Goal: Task Accomplishment & Management: Complete application form

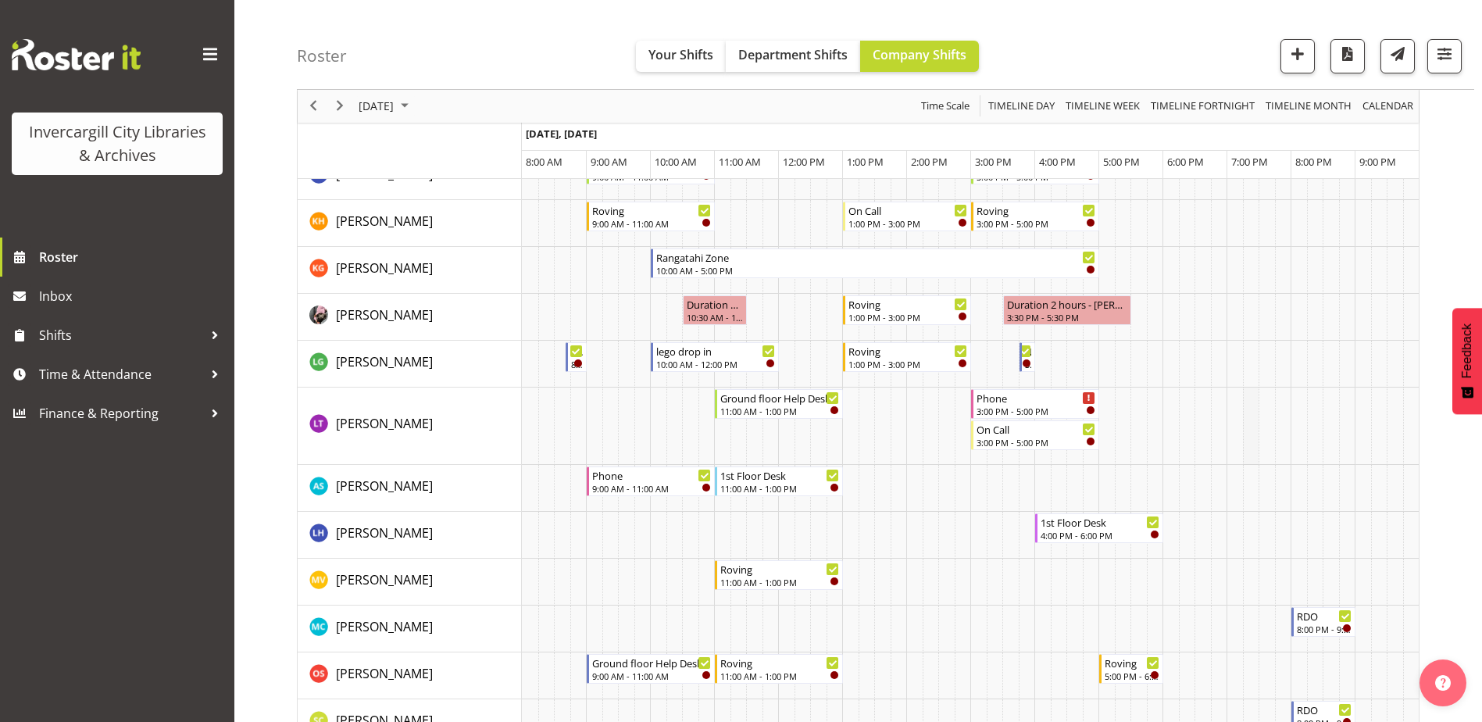
scroll to position [625, 0]
click at [414, 103] on span "September 2025" at bounding box center [404, 107] width 19 height 20
click at [500, 273] on span "26" at bounding box center [499, 278] width 23 height 23
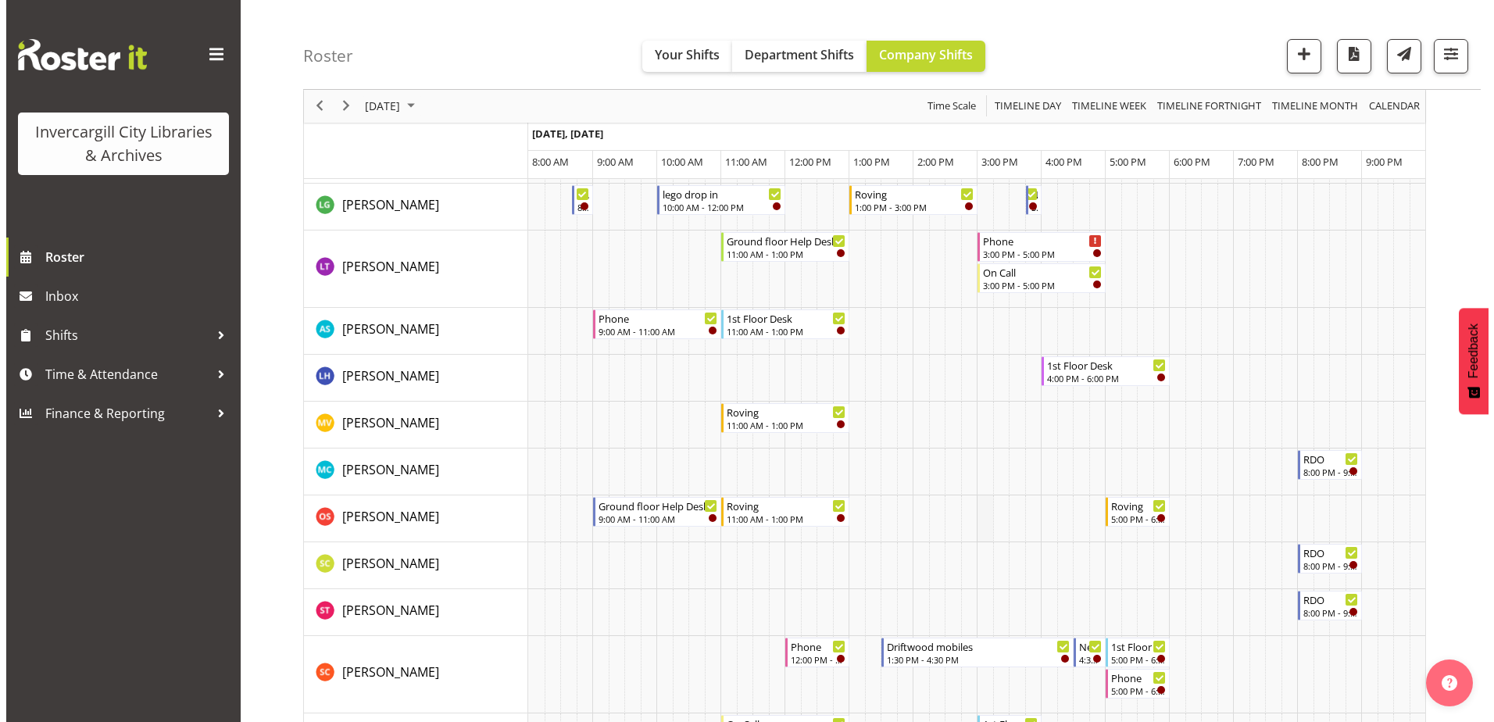
scroll to position [703, 0]
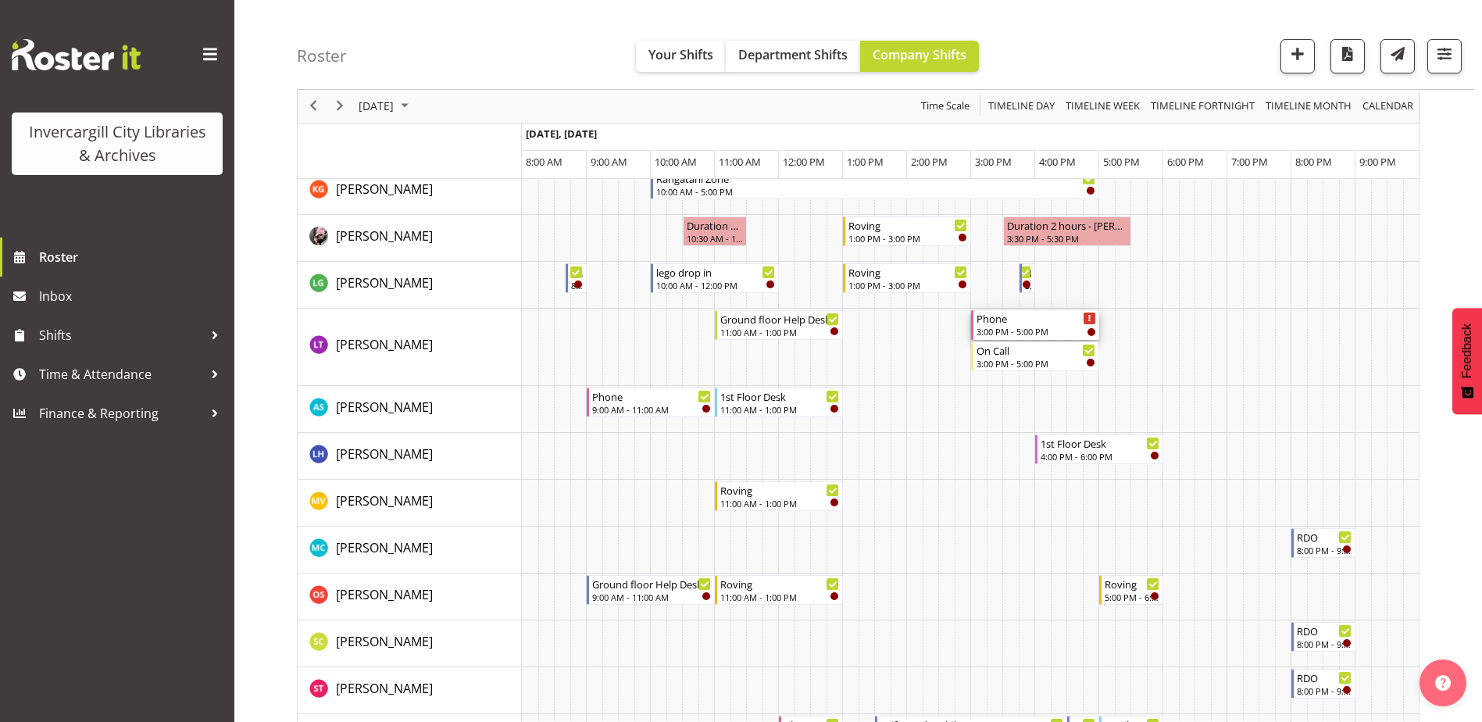
click at [1025, 319] on div "Phone" at bounding box center [1036, 318] width 120 height 16
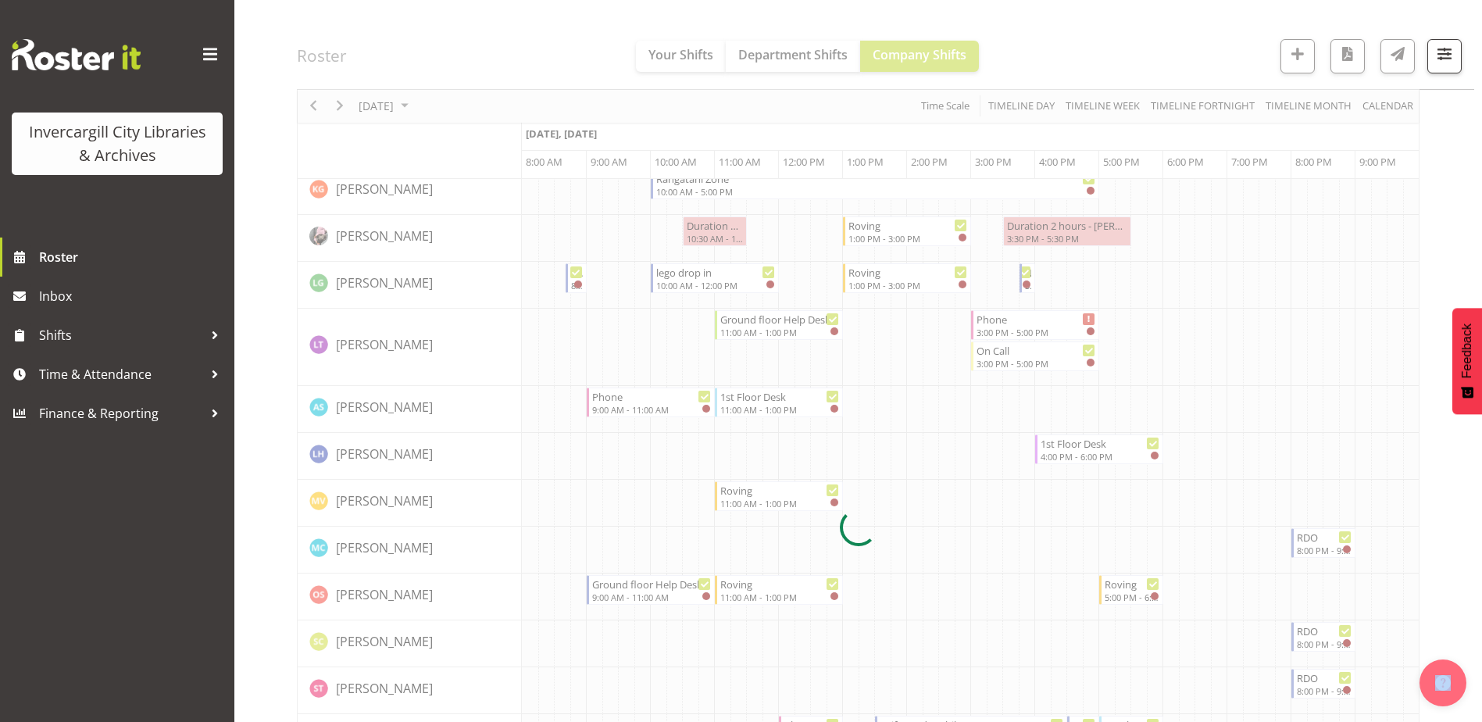
click at [1025, 319] on div at bounding box center [858, 527] width 1123 height 2151
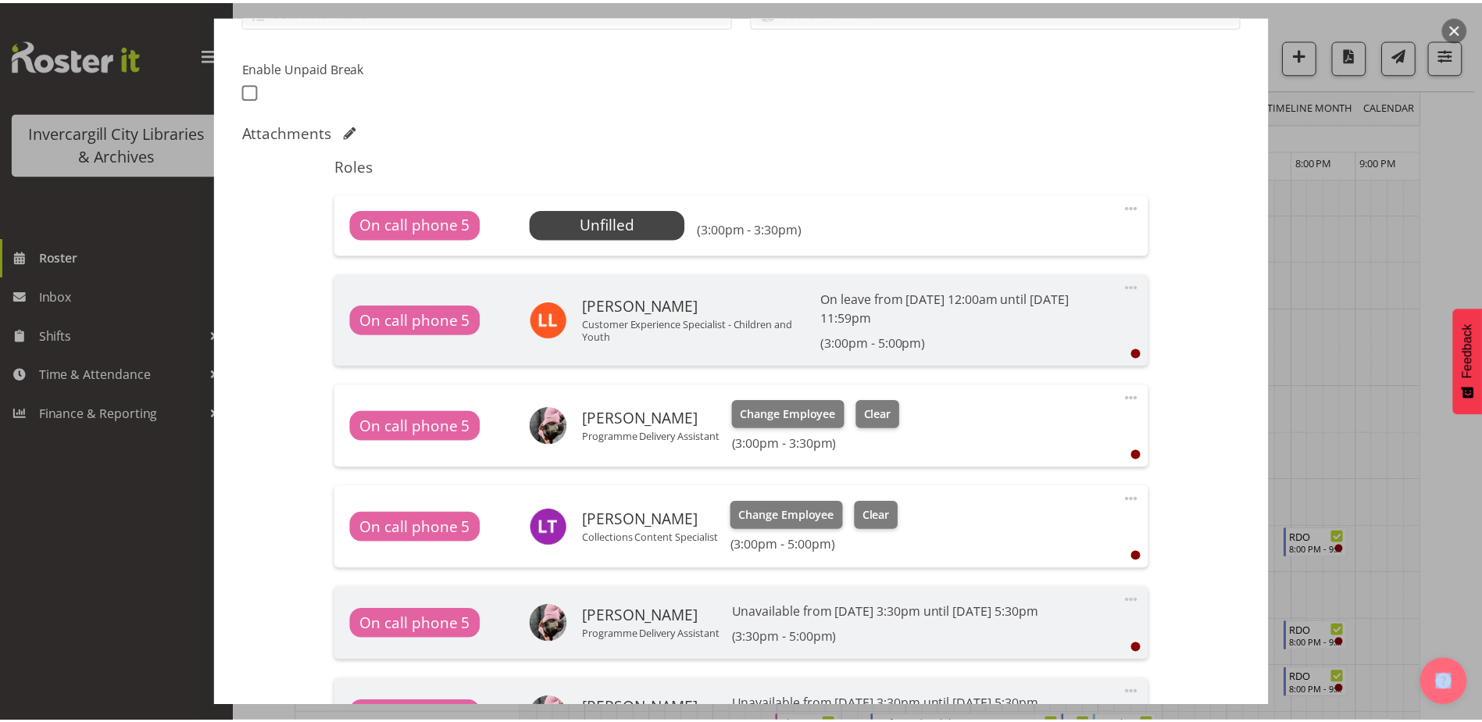
scroll to position [728, 0]
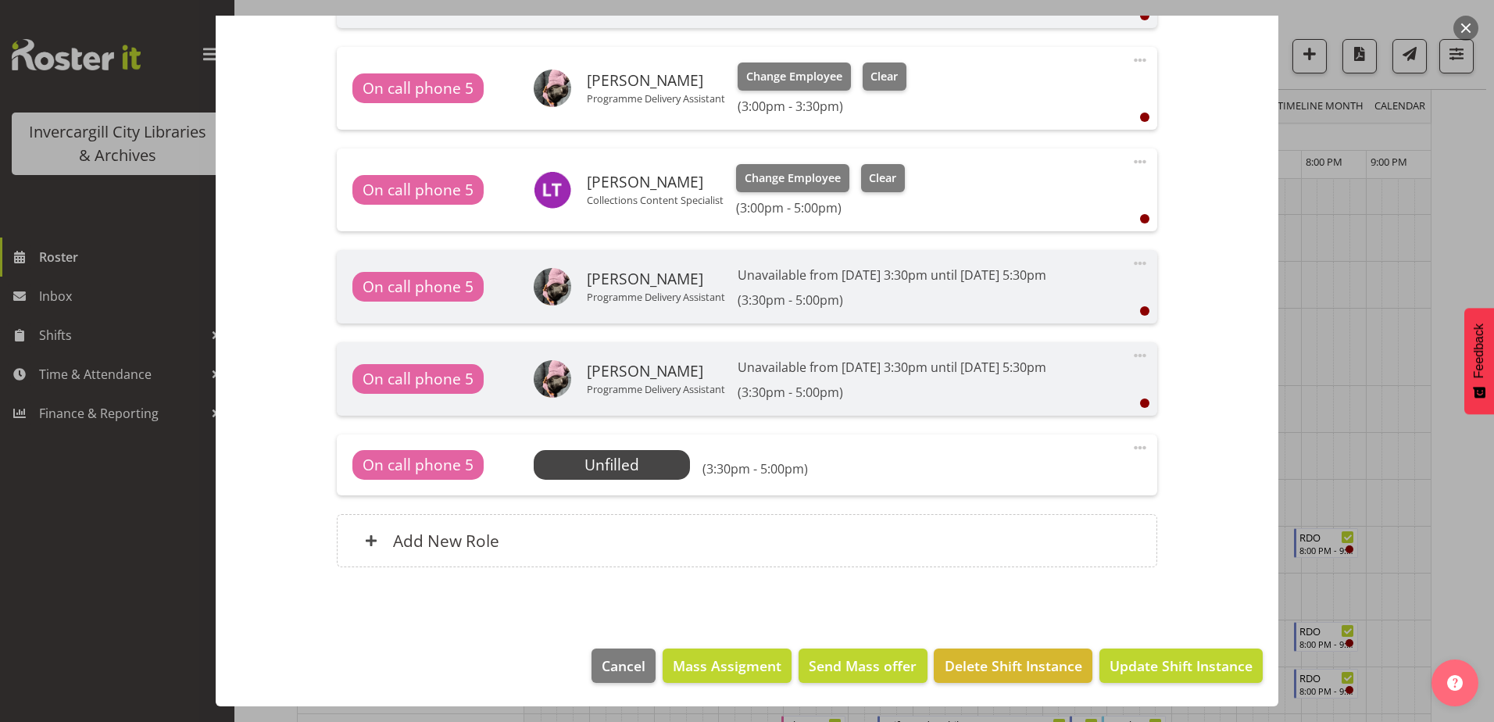
click at [160, 604] on div at bounding box center [747, 361] width 1494 height 722
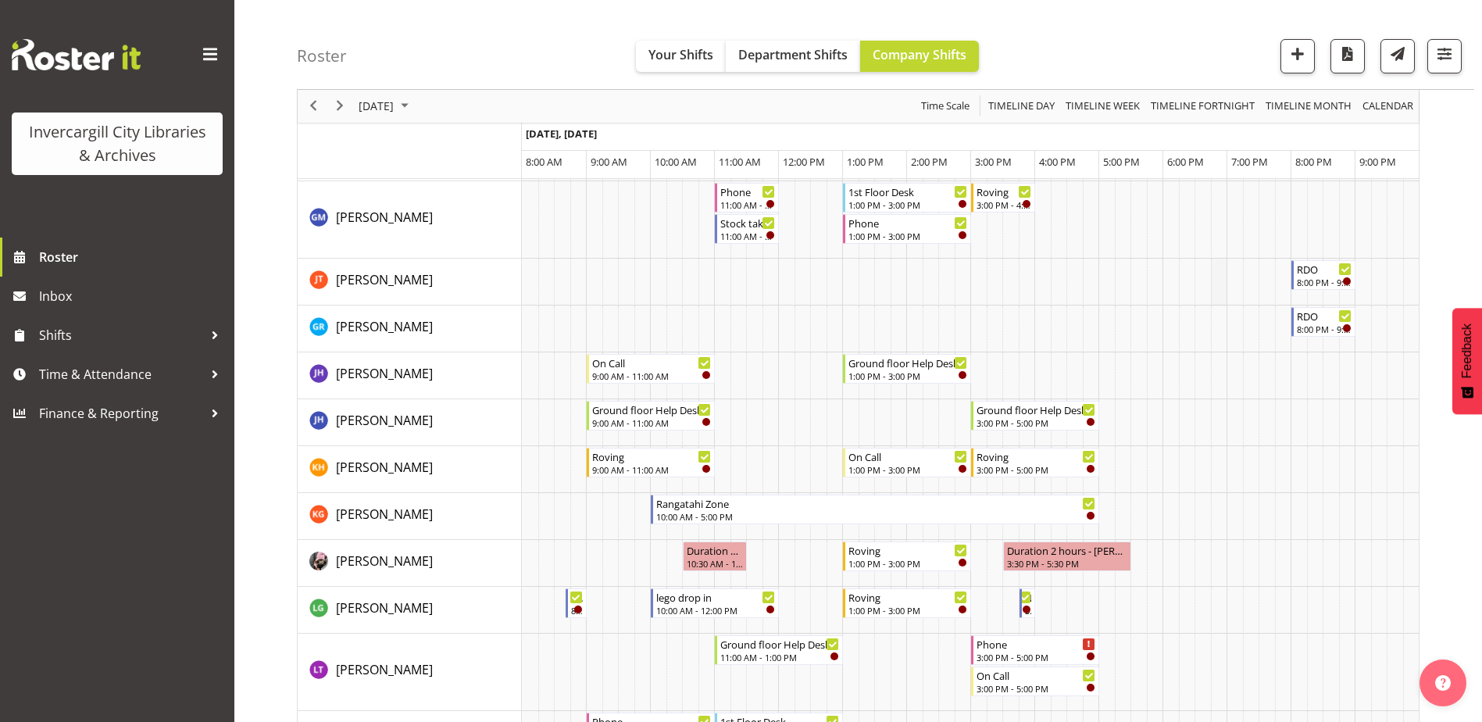
scroll to position [312, 0]
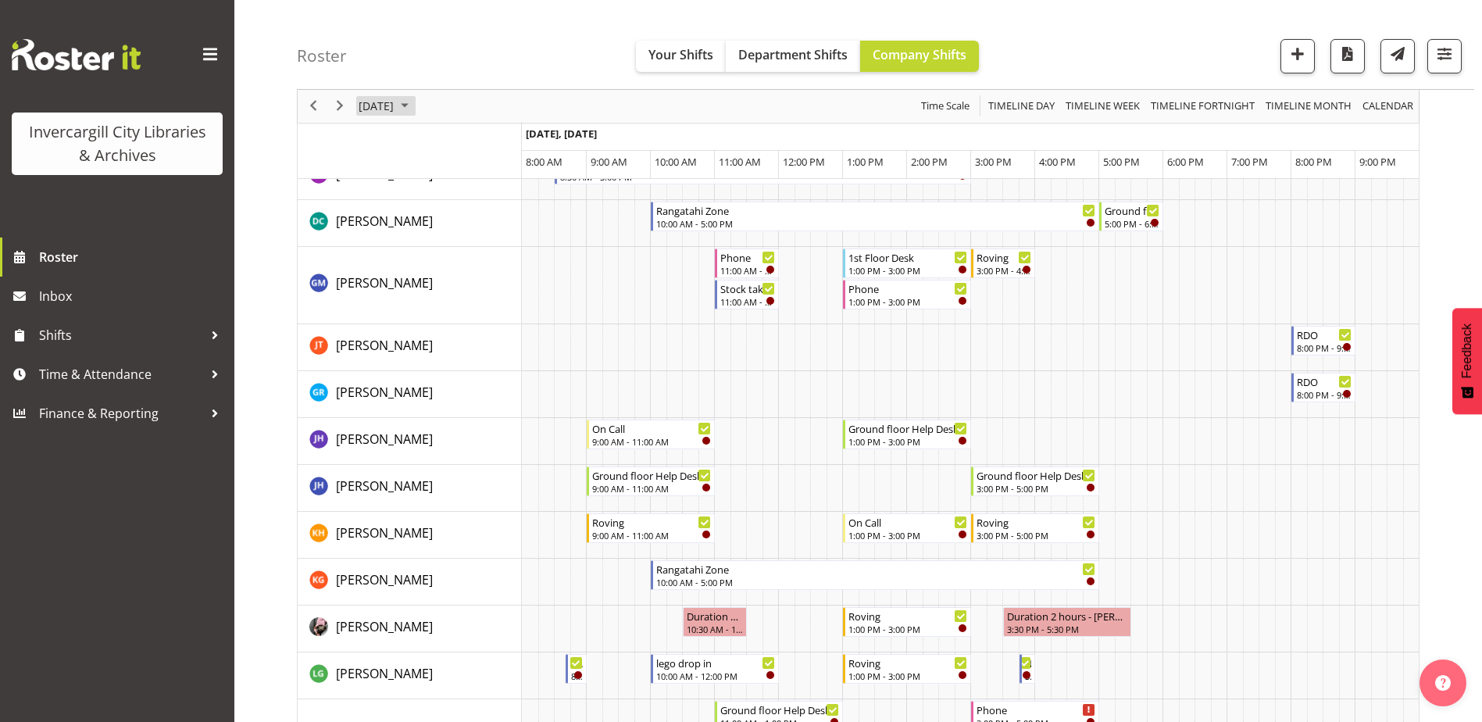
click at [414, 106] on span "September 2025" at bounding box center [404, 107] width 19 height 20
click at [451, 280] on span "24" at bounding box center [449, 278] width 23 height 23
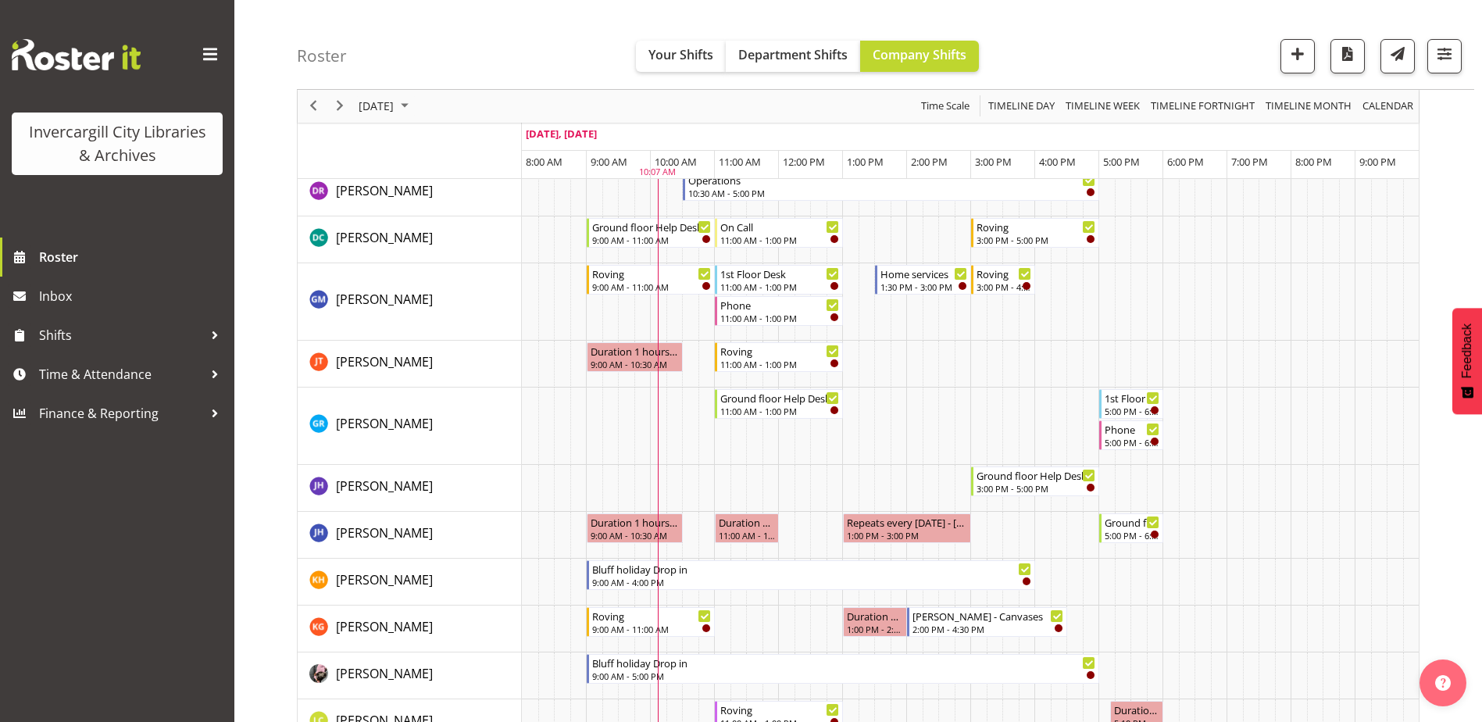
click at [105, 627] on div "Invercargill City Libraries & Archives Roster Inbox Shifts Time & Attendance Fi…" at bounding box center [117, 361] width 234 height 722
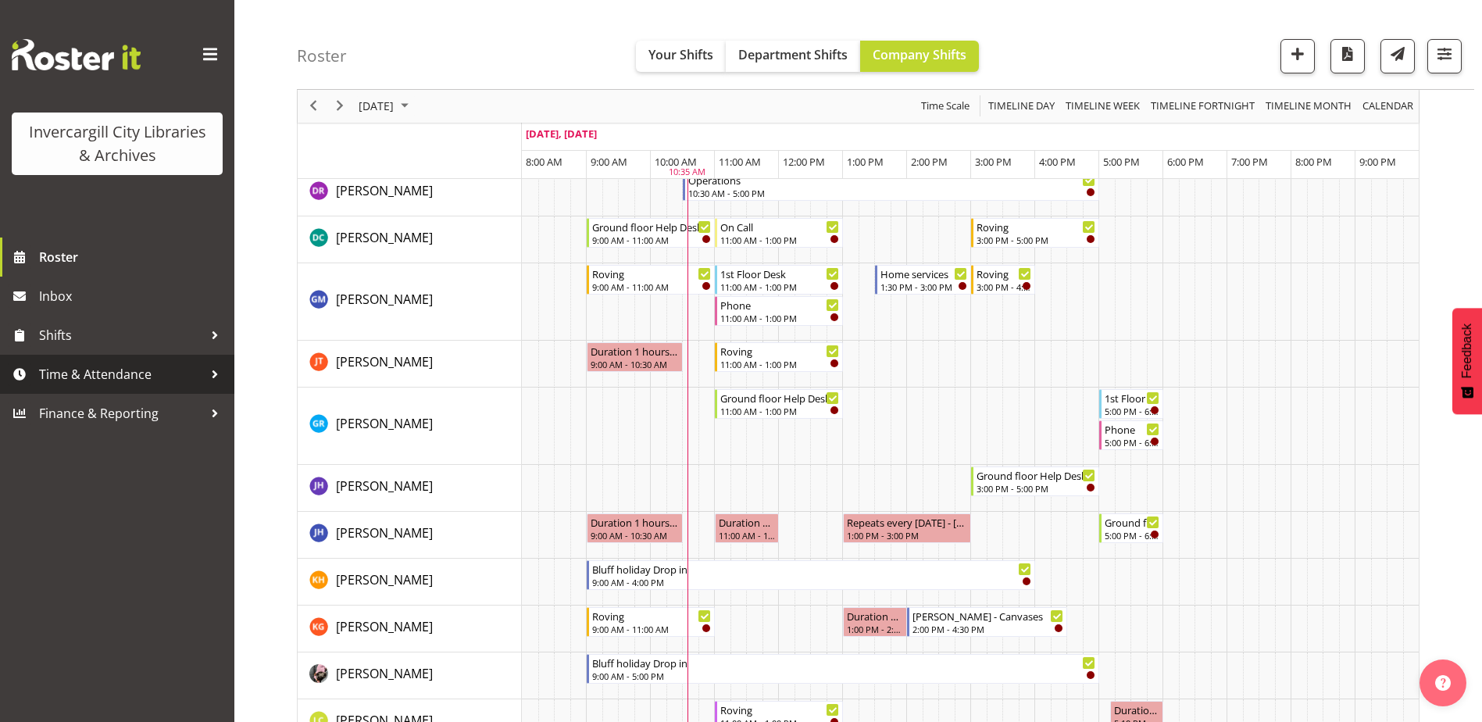
click at [59, 378] on span "Time & Attendance" at bounding box center [121, 373] width 164 height 23
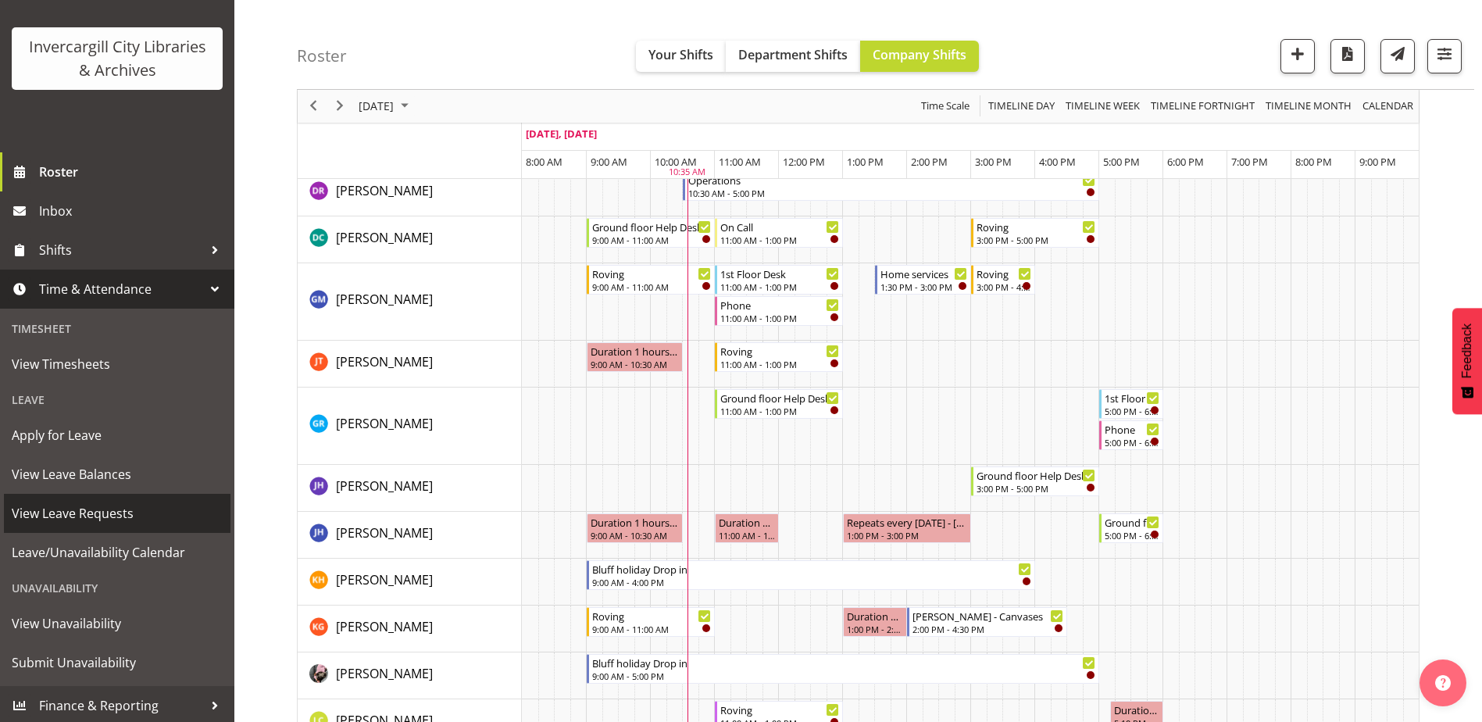
scroll to position [88, 0]
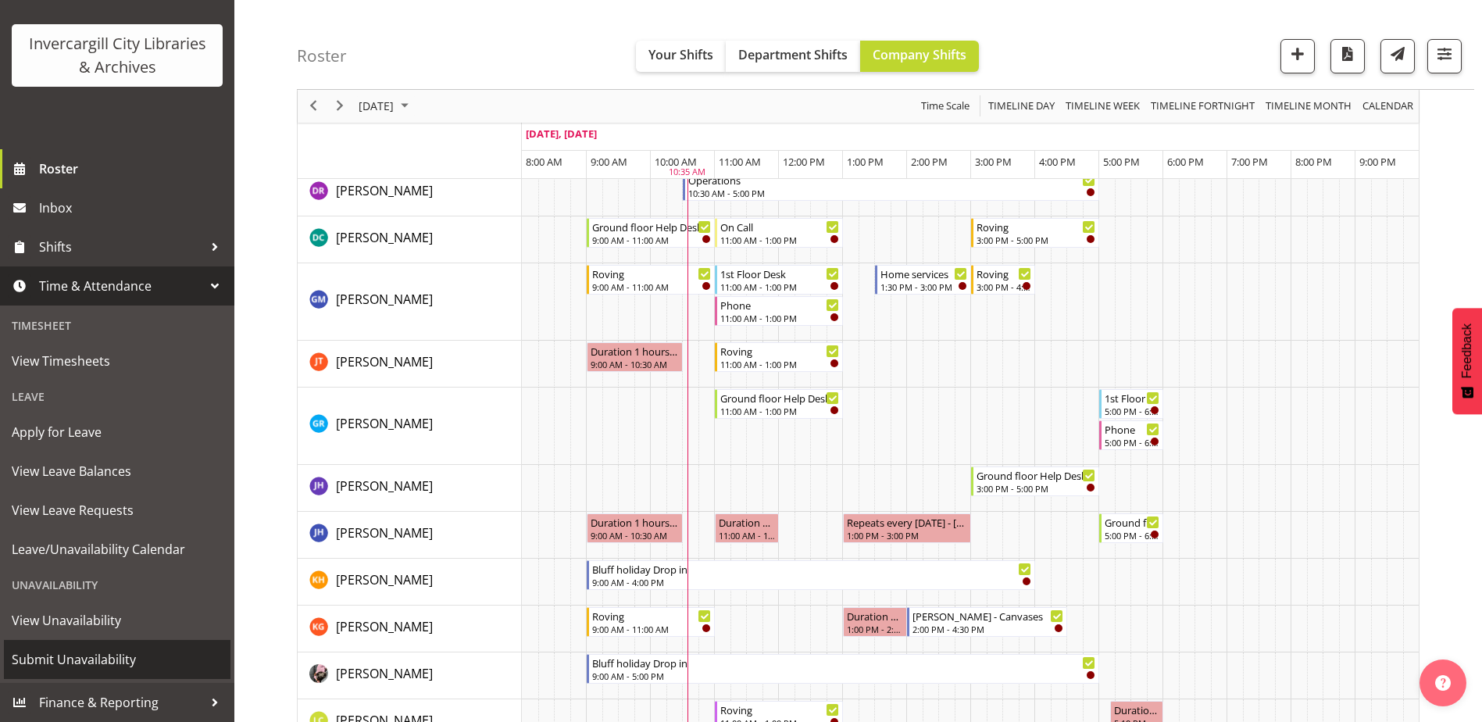
click at [70, 666] on span "Submit Unavailability" at bounding box center [117, 659] width 211 height 23
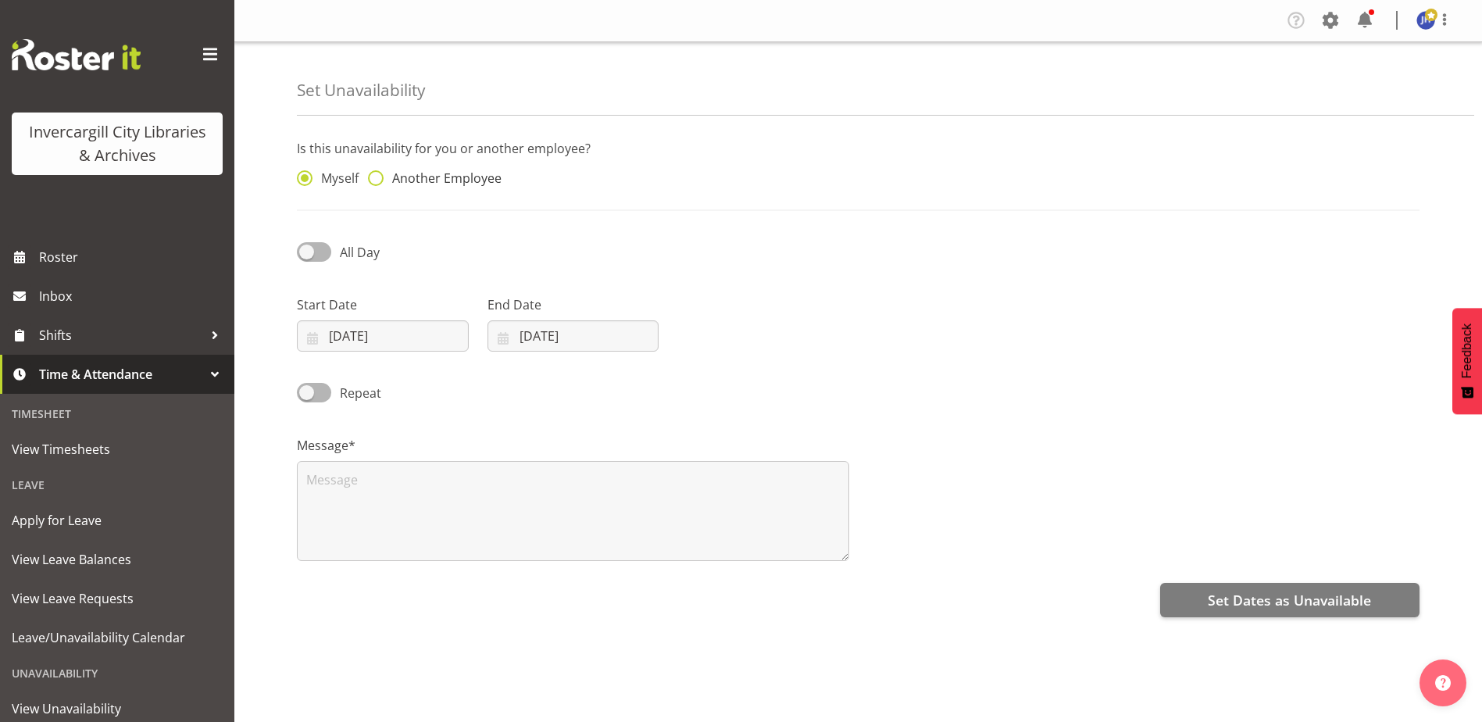
click at [387, 175] on span "Another Employee" at bounding box center [443, 178] width 118 height 16
click at [378, 175] on input "Another Employee" at bounding box center [373, 178] width 10 height 10
radio input "true"
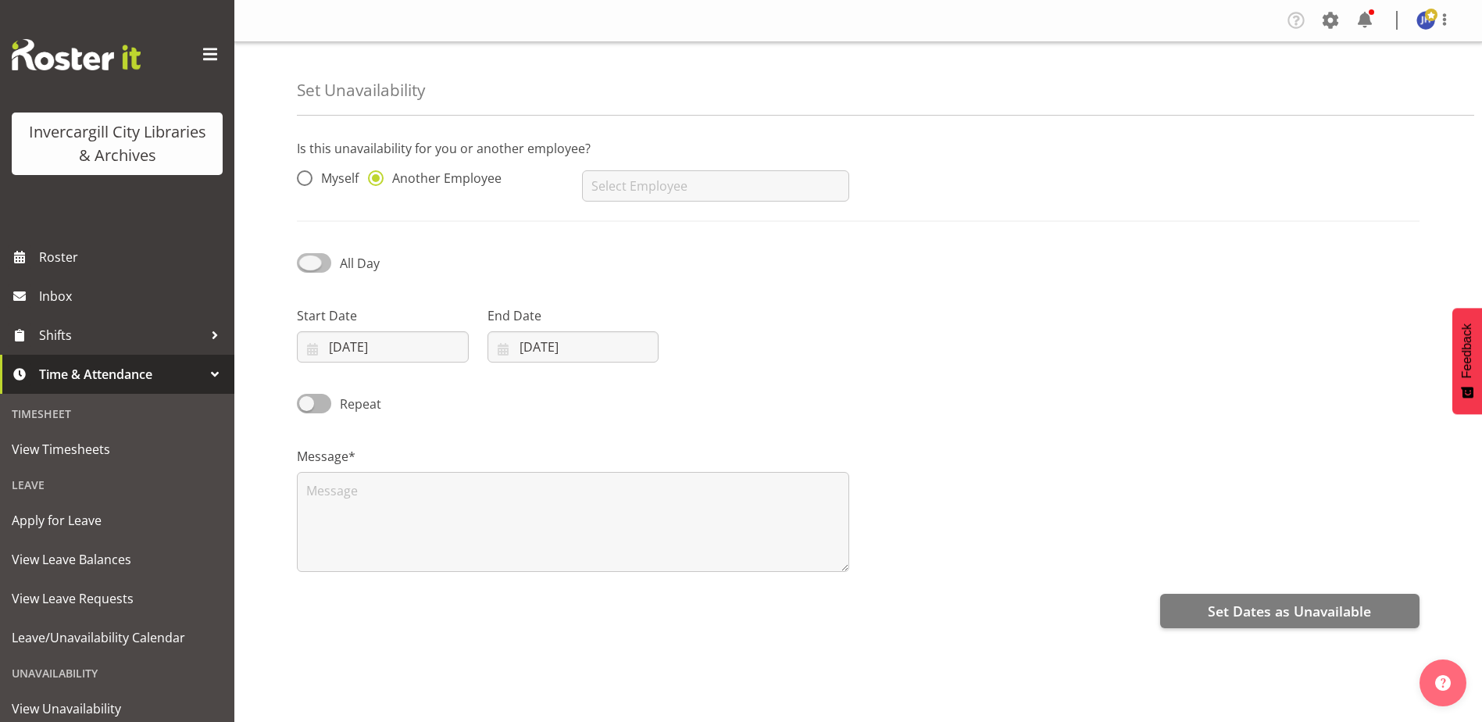
click at [308, 259] on span at bounding box center [314, 263] width 34 height 20
click at [307, 259] on input "All Day" at bounding box center [302, 263] width 10 height 10
checkbox input "true"
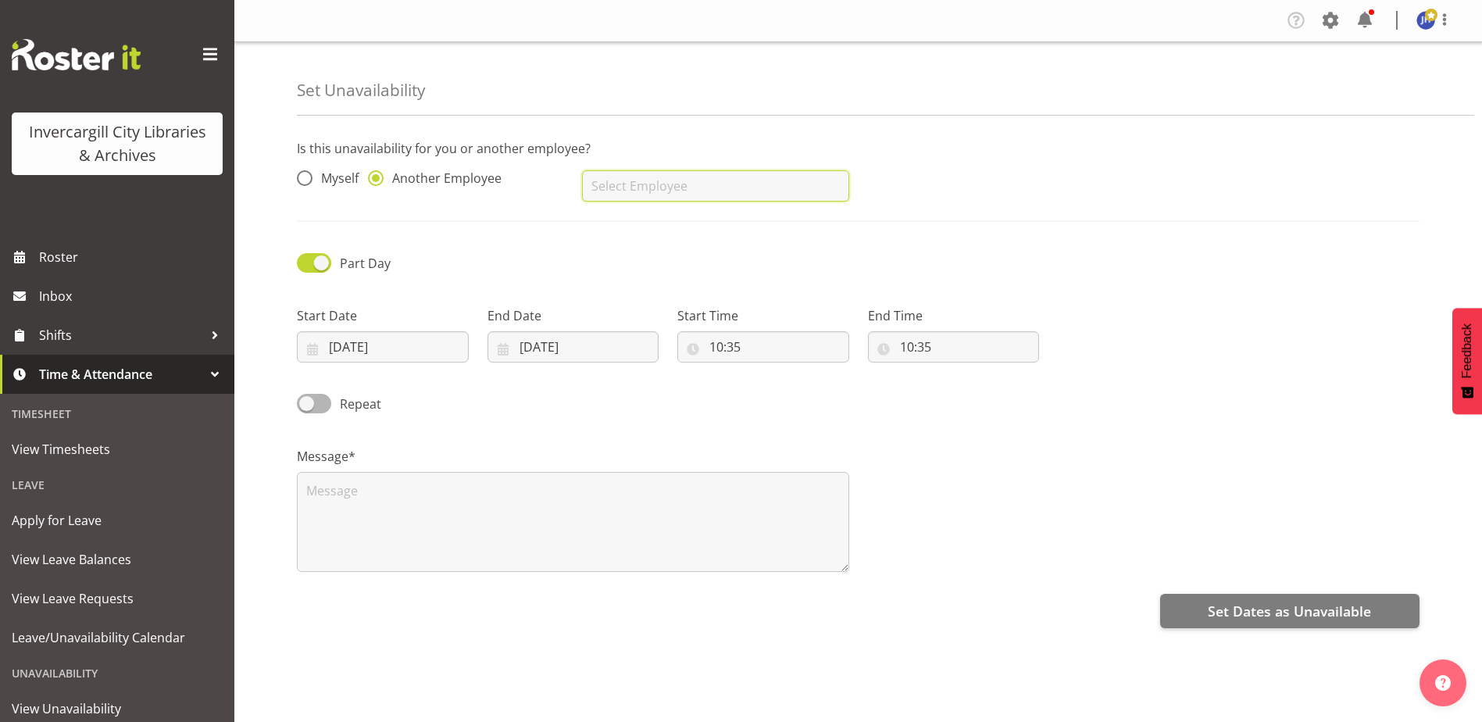
click at [653, 188] on input "text" at bounding box center [715, 185] width 266 height 31
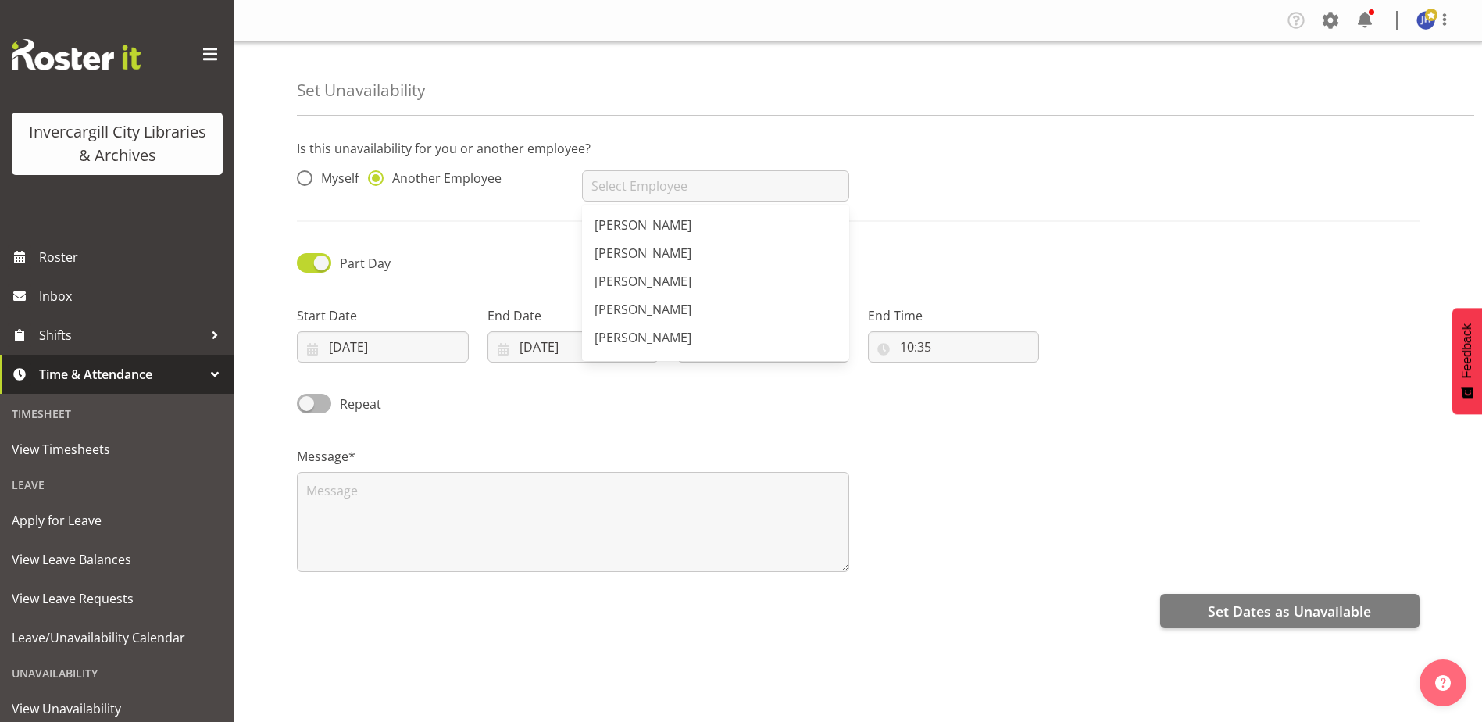
click at [644, 281] on span "[PERSON_NAME]" at bounding box center [642, 281] width 97 height 17
type input "[PERSON_NAME]"
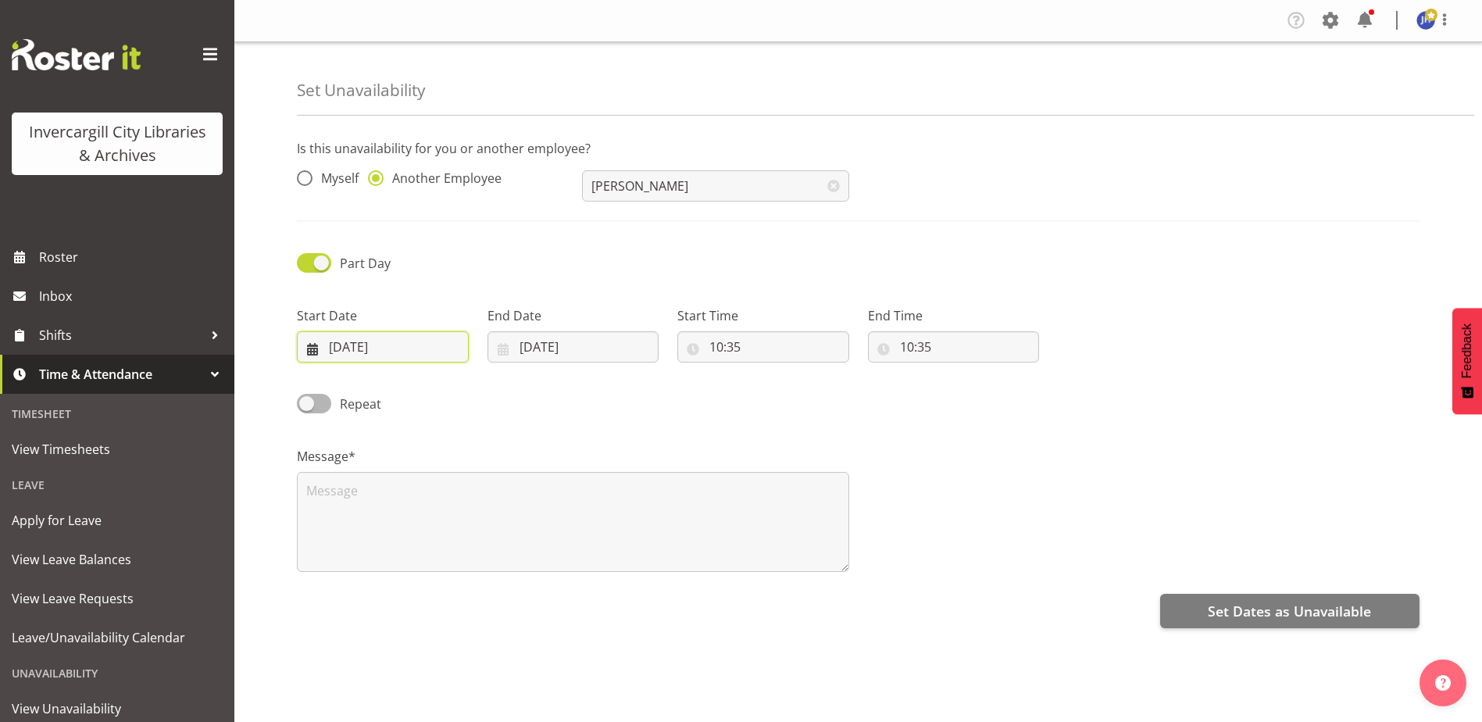
click at [390, 345] on input "24/09/2025" at bounding box center [383, 346] width 172 height 31
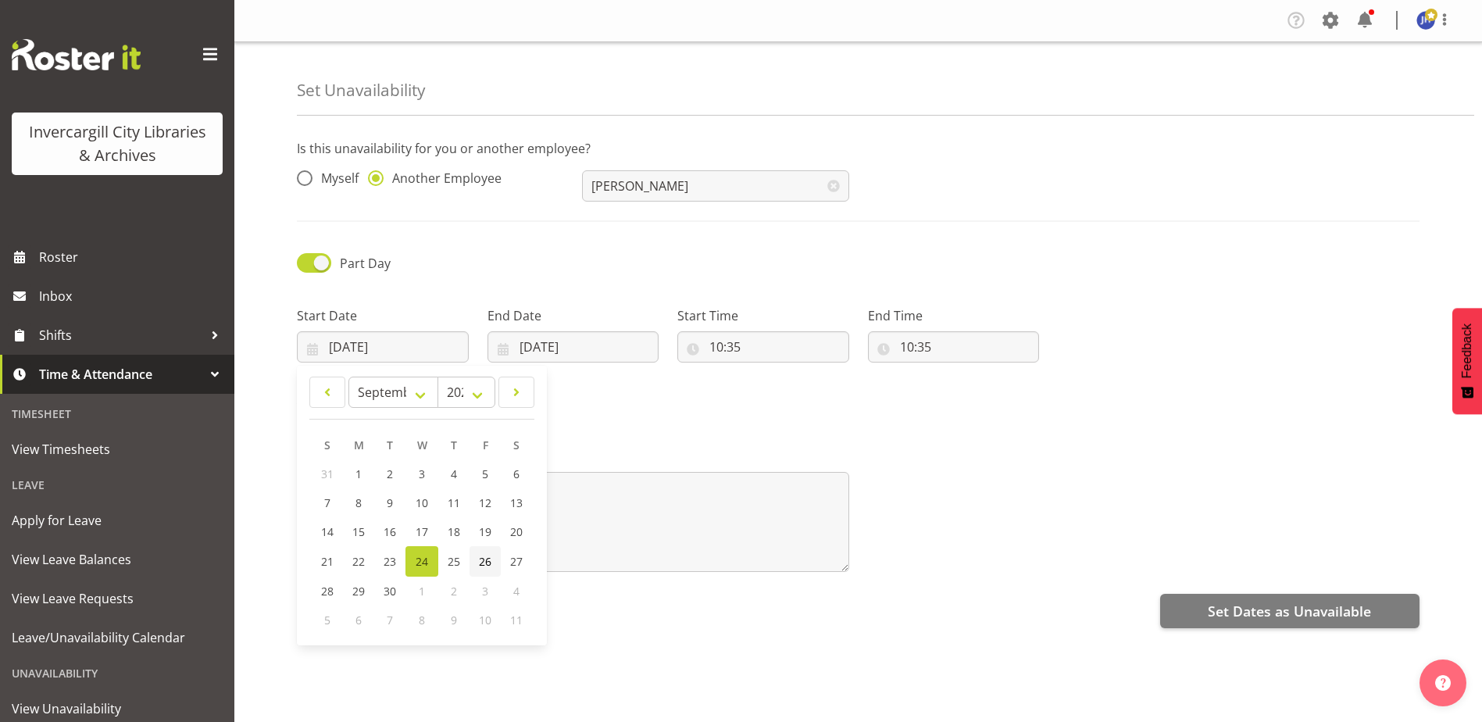
click at [485, 561] on span "26" at bounding box center [485, 561] width 12 height 15
type input "26/09/2025"
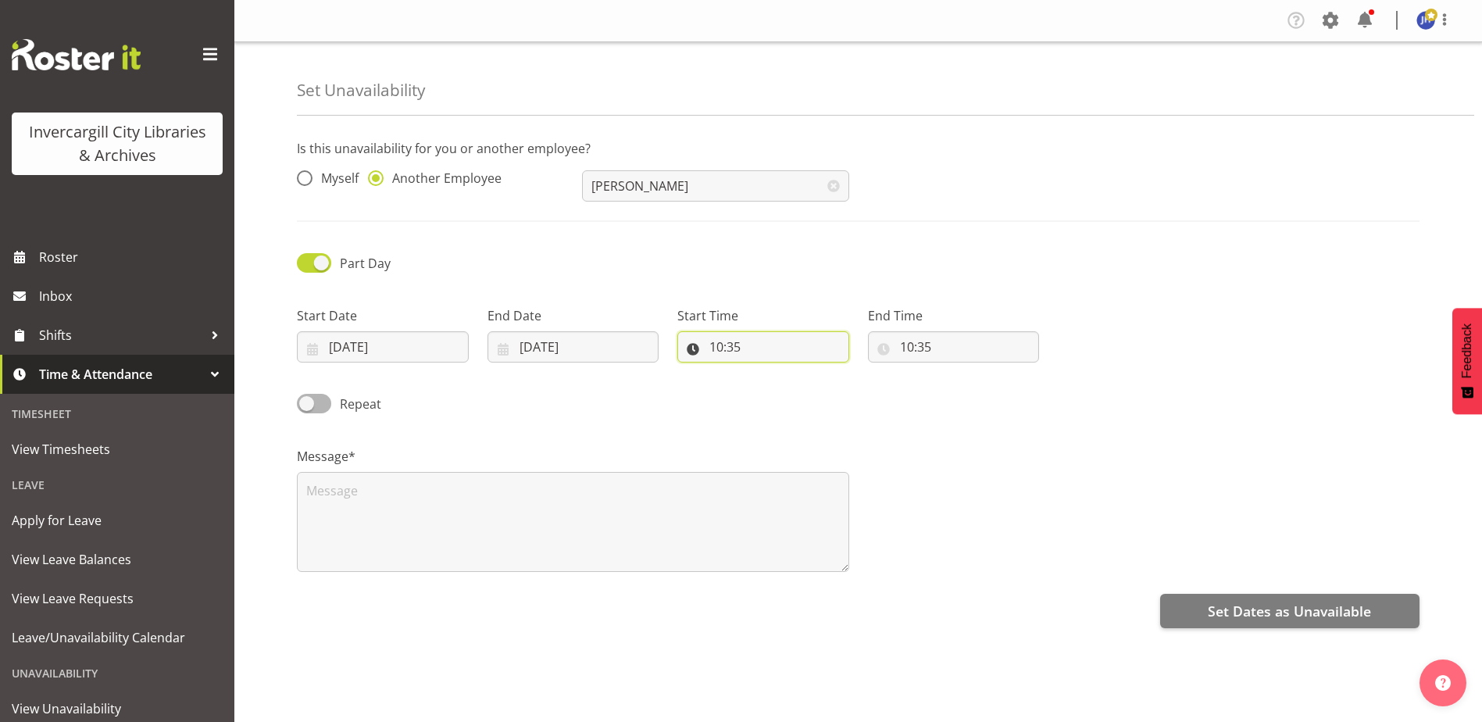
click at [725, 345] on input "10:35" at bounding box center [763, 346] width 172 height 31
click at [780, 390] on select "00 01 02 03 04 05 06 07 08 09 10 11 12 13 14 15 16 17 18 19 20 21 22 23" at bounding box center [783, 387] width 35 height 31
select select "15"
click at [766, 372] on select "00 01 02 03 04 05 06 07 08 09 10 11 12 13 14 15 16 17 18 19 20 21 22 23" at bounding box center [783, 387] width 35 height 31
type input "15:35"
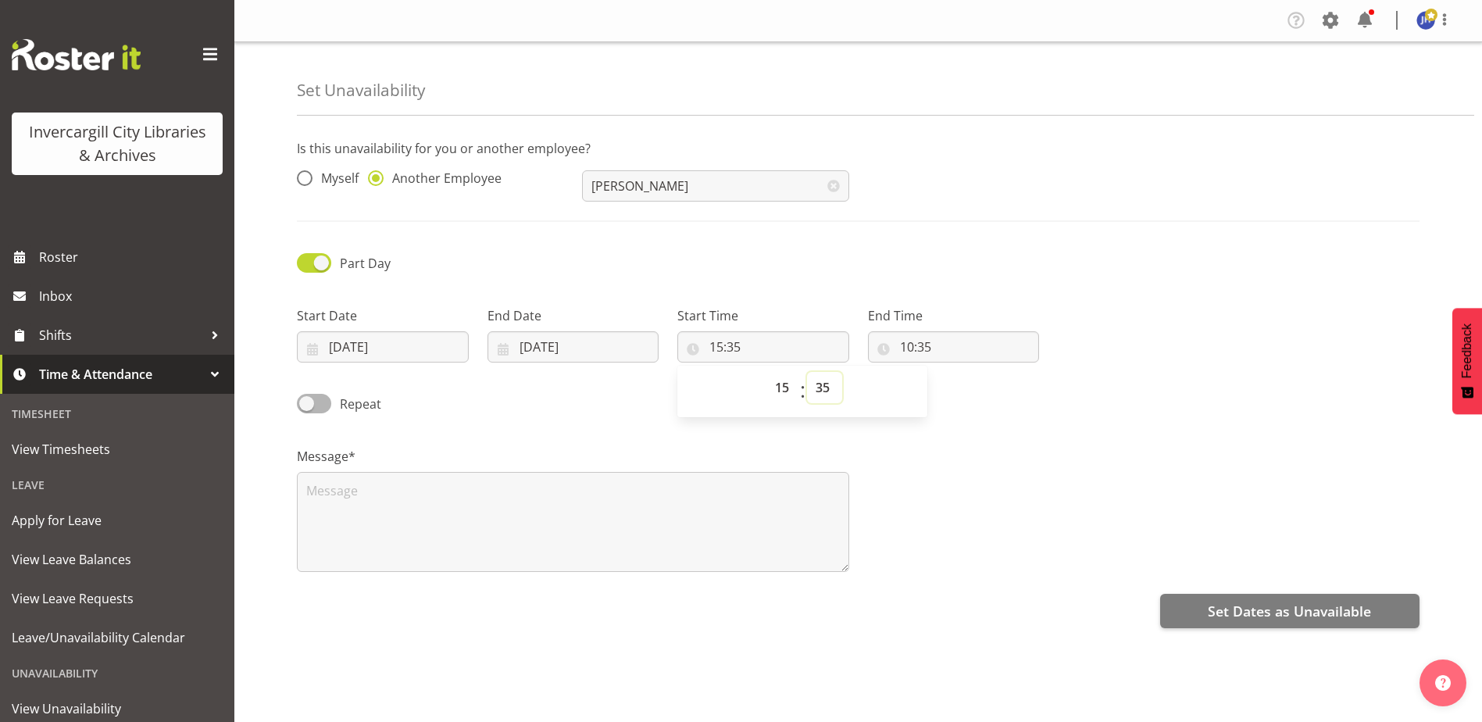
click at [825, 383] on select "00 01 02 03 04 05 06 07 08 09 10 11 12 13 14 15 16 17 18 19 20 21 22 23 24 25 2…" at bounding box center [824, 387] width 35 height 31
click at [822, 394] on select "00 01 02 03 04 05 06 07 08 09 10 11 12 13 14 15 16 17 18 19 20 21 22 23 24 25 2…" at bounding box center [824, 387] width 35 height 31
select select "0"
click at [807, 372] on select "00 01 02 03 04 05 06 07 08 09 10 11 12 13 14 15 16 17 18 19 20 21 22 23 24 25 2…" at bounding box center [824, 387] width 35 height 31
type input "15:00"
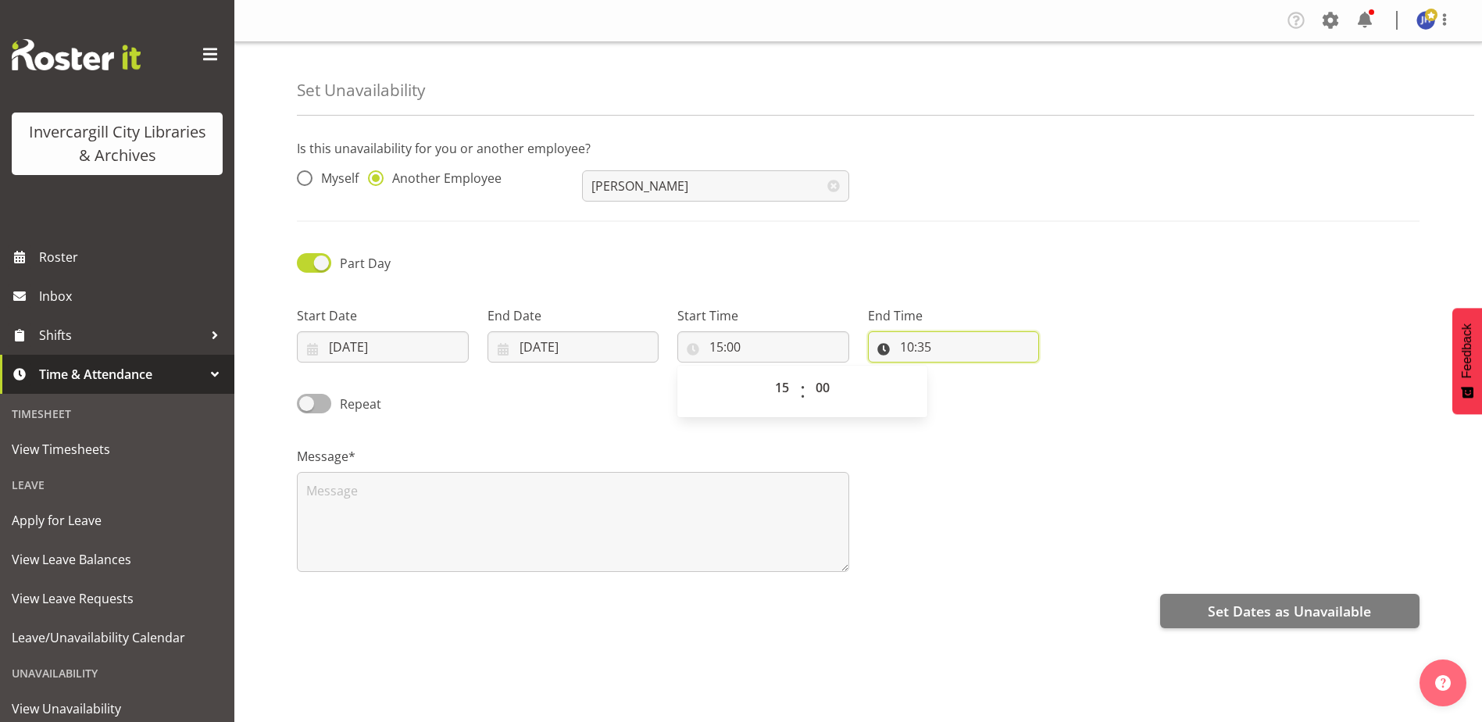
click at [957, 343] on input "10:35" at bounding box center [954, 346] width 172 height 31
click at [968, 383] on select "00 01 02 03 04 05 06 07 08 09 10 11 12 13 14 15 16 17 18 19 20 21 22 23" at bounding box center [974, 387] width 35 height 31
select select "17"
click at [957, 372] on select "00 01 02 03 04 05 06 07 08 09 10 11 12 13 14 15 16 17 18 19 20 21 22 23" at bounding box center [974, 387] width 35 height 31
type input "17:35"
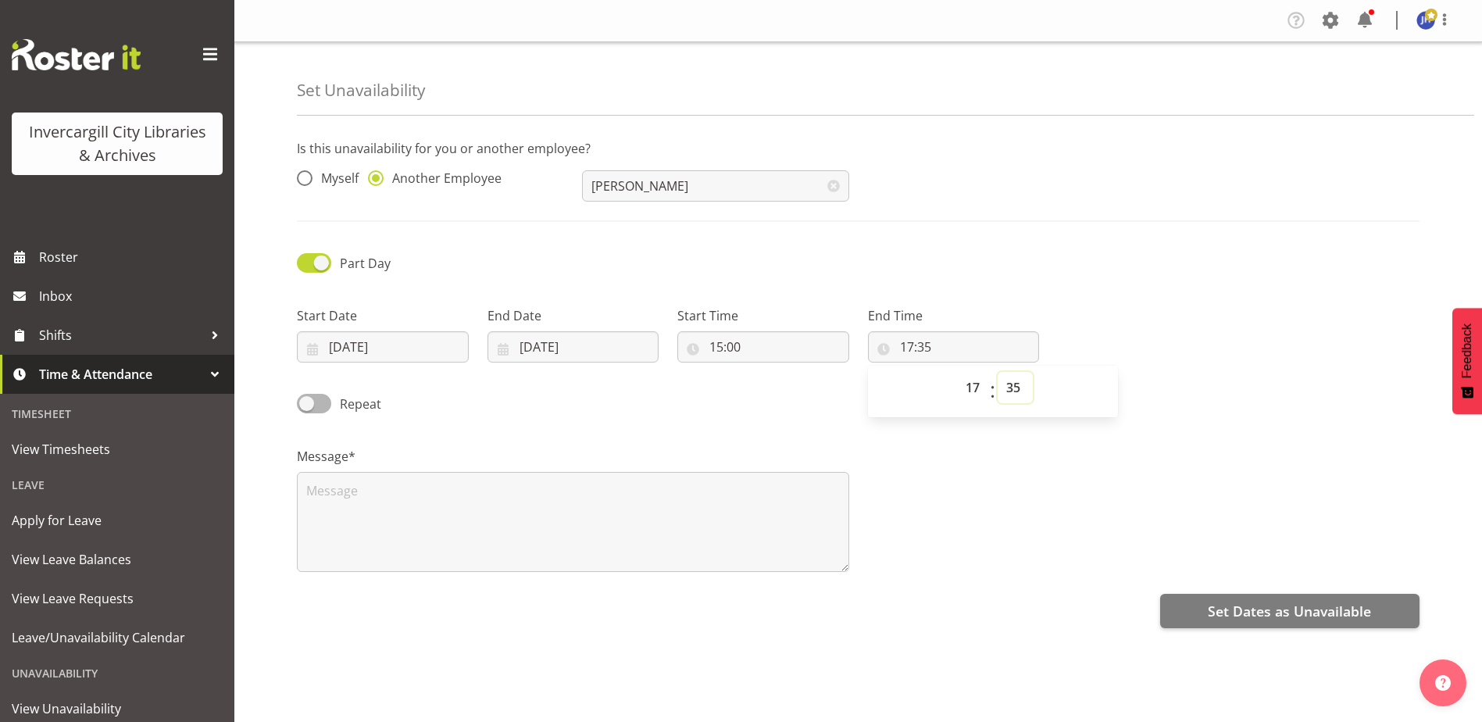
click at [1019, 384] on select "00 01 02 03 04 05 06 07 08 09 10 11 12 13 14 15 16 17 18 19 20 21 22 23 24 25 2…" at bounding box center [1015, 387] width 35 height 31
select select "0"
click at [998, 372] on select "00 01 02 03 04 05 06 07 08 09 10 11 12 13 14 15 16 17 18 19 20 21 22 23 24 25 2…" at bounding box center [1015, 387] width 35 height 31
type input "17:00"
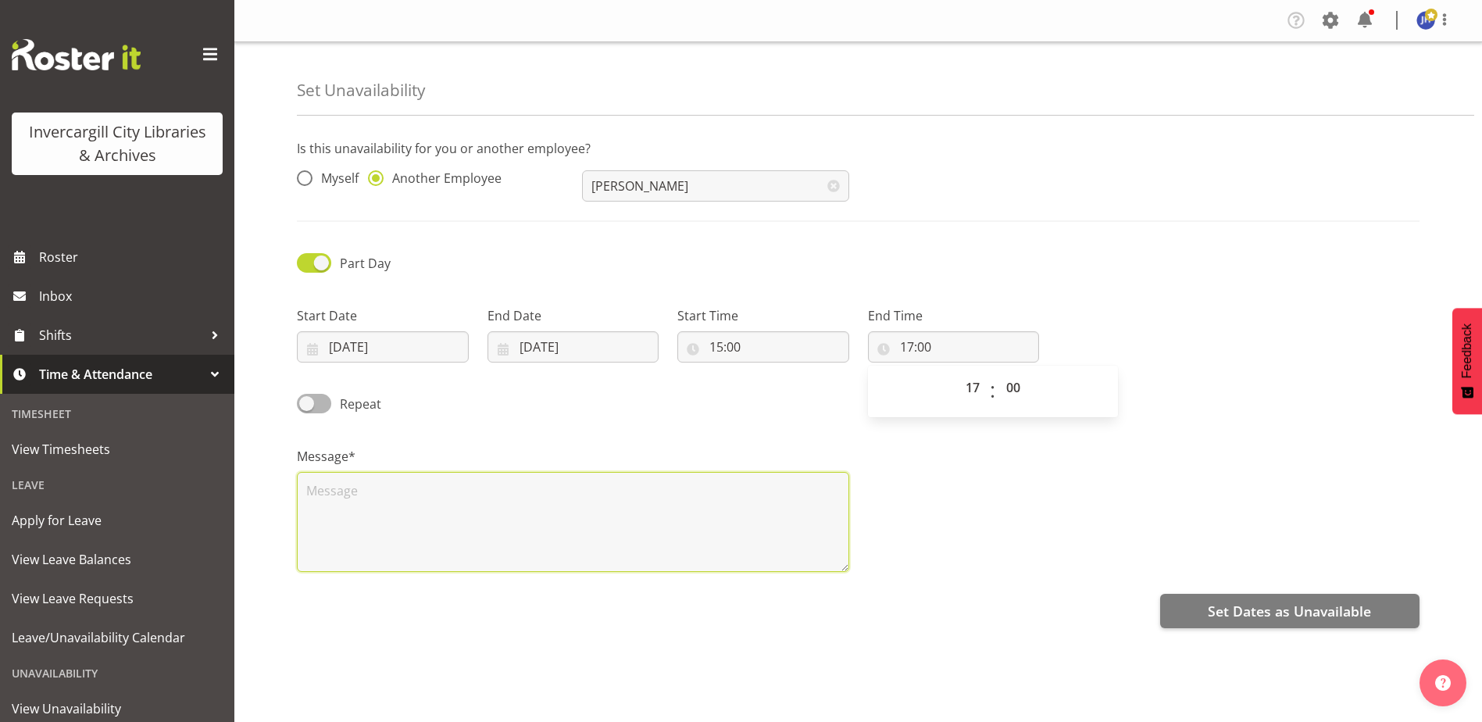
click at [345, 490] on textarea at bounding box center [573, 522] width 552 height 100
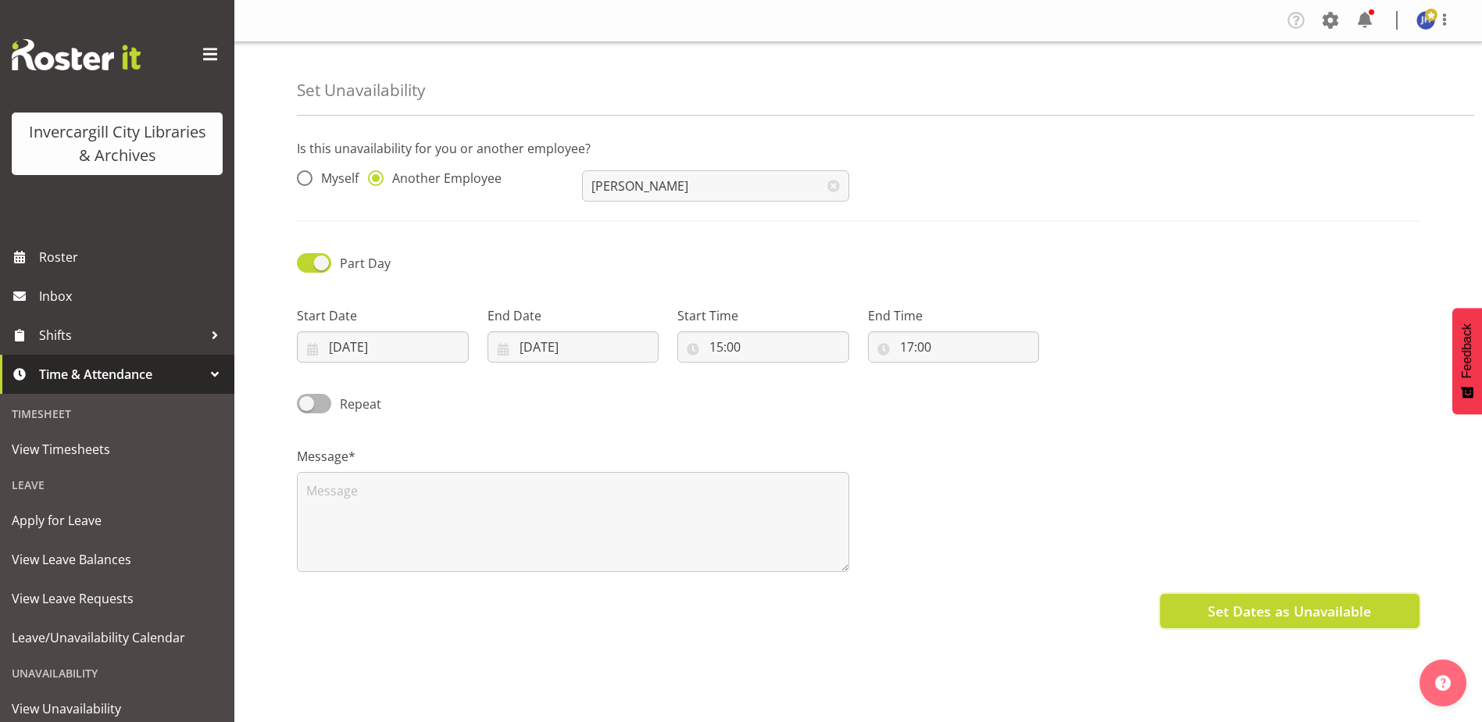
click at [1292, 614] on span "Set Dates as Unavailable" at bounding box center [1289, 611] width 163 height 20
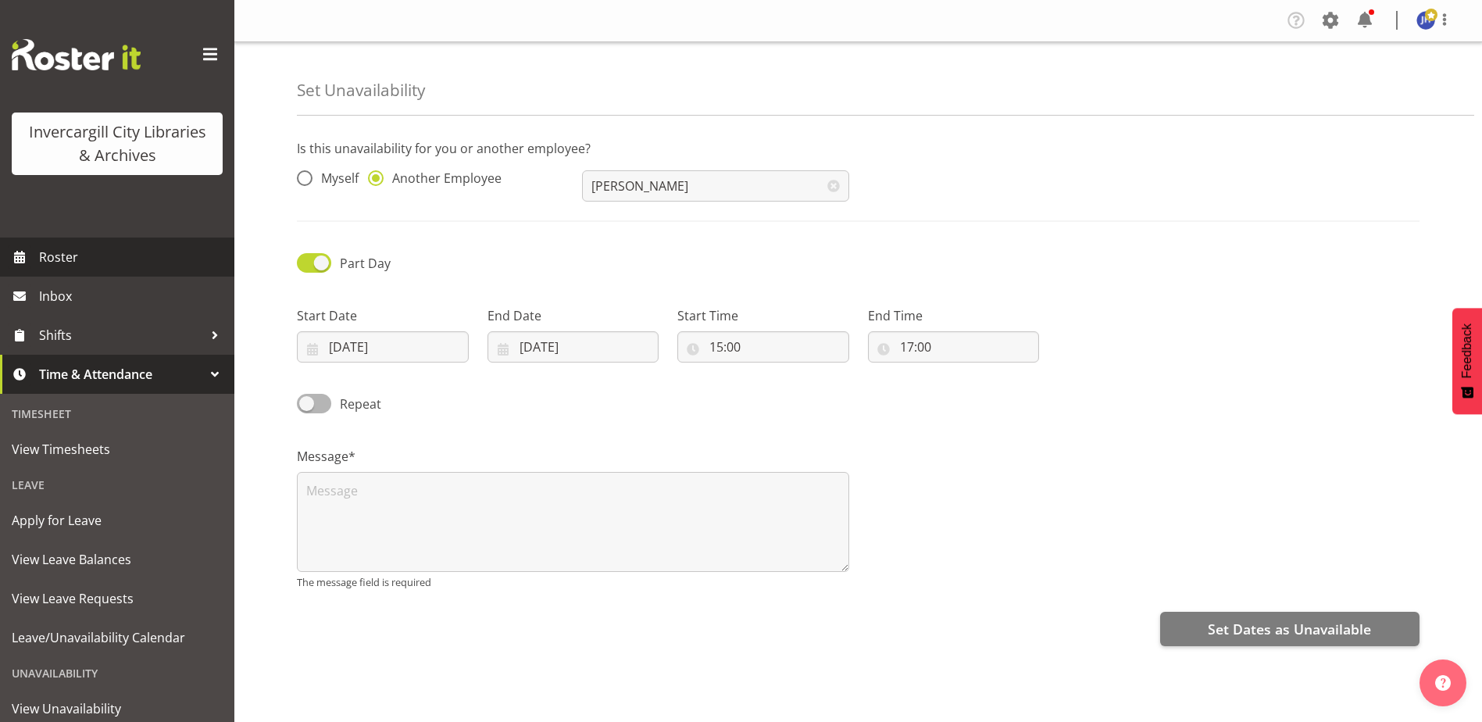
click at [45, 255] on span "Roster" at bounding box center [132, 256] width 187 height 23
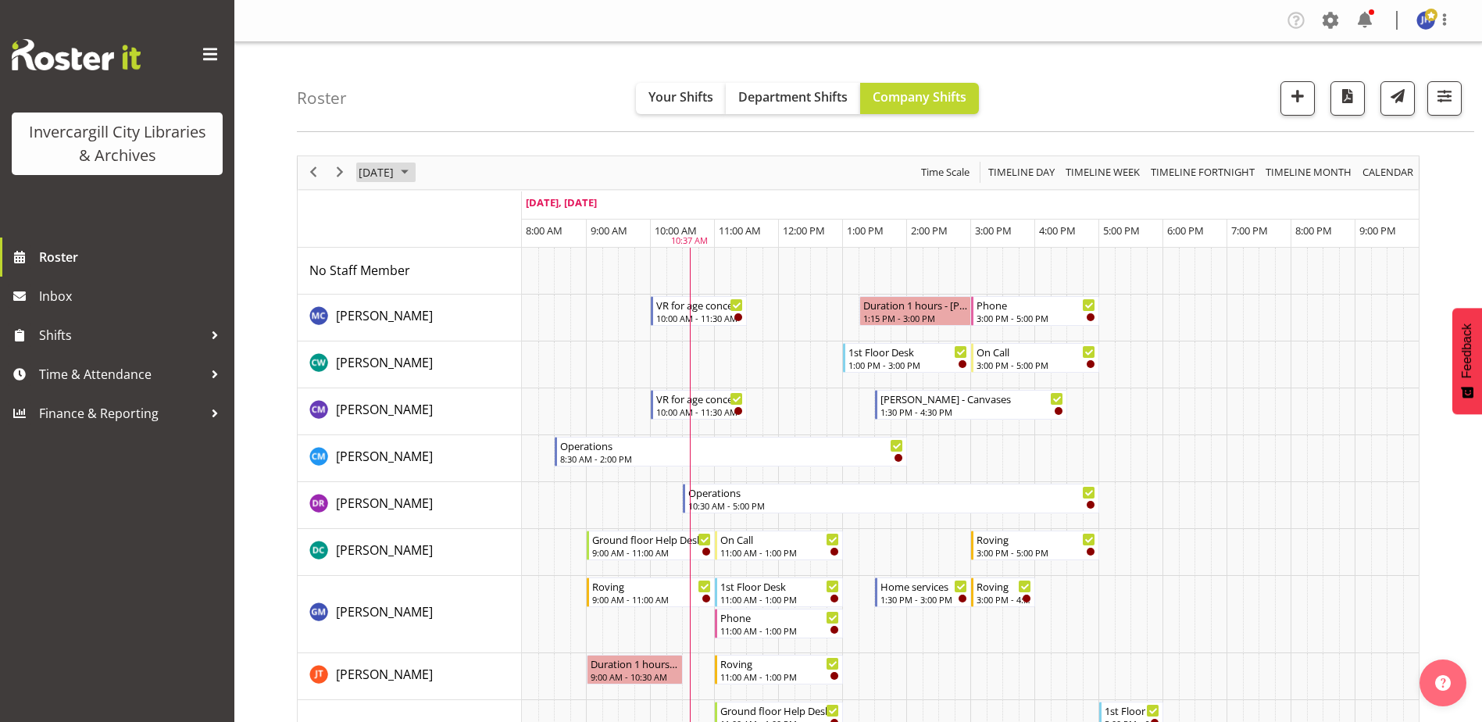
click at [414, 171] on span "September 2025" at bounding box center [404, 172] width 19 height 20
click at [498, 346] on span "26" at bounding box center [499, 345] width 23 height 23
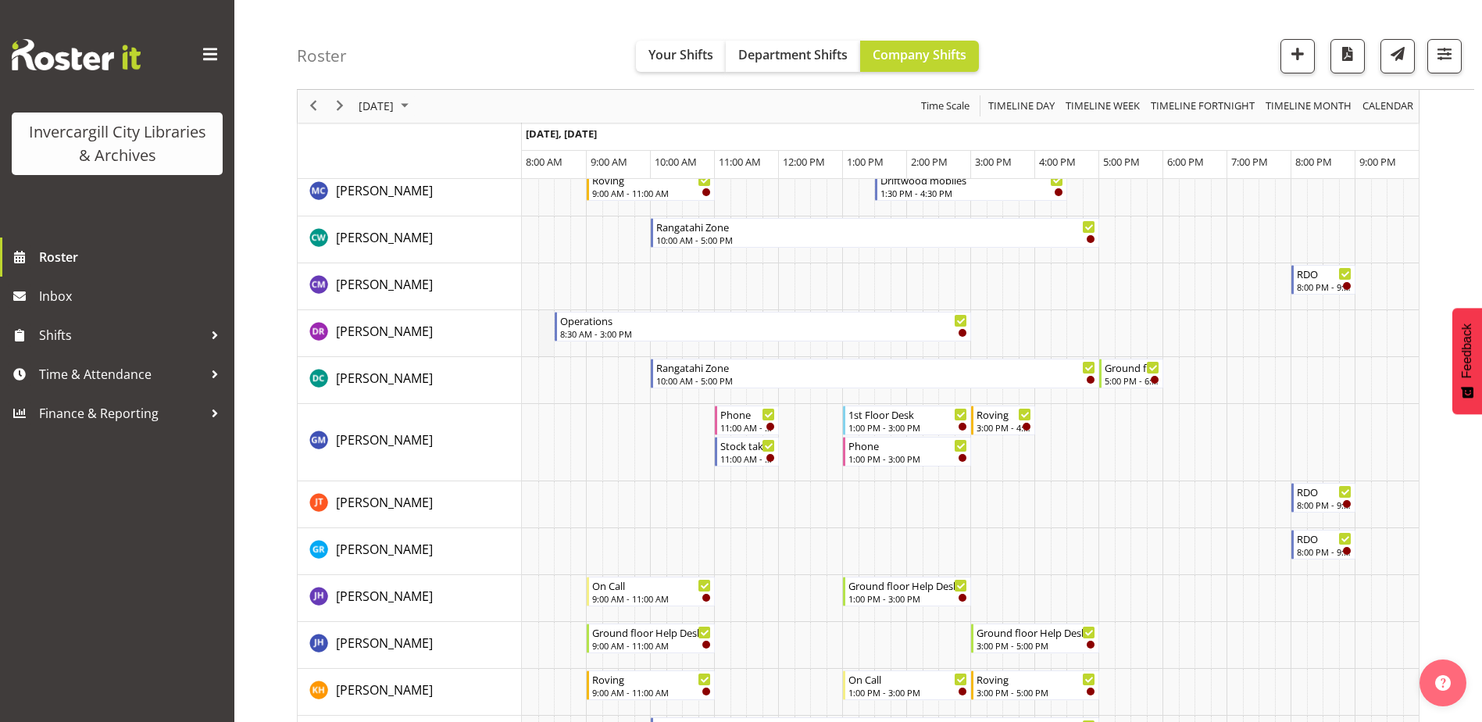
scroll to position [156, 0]
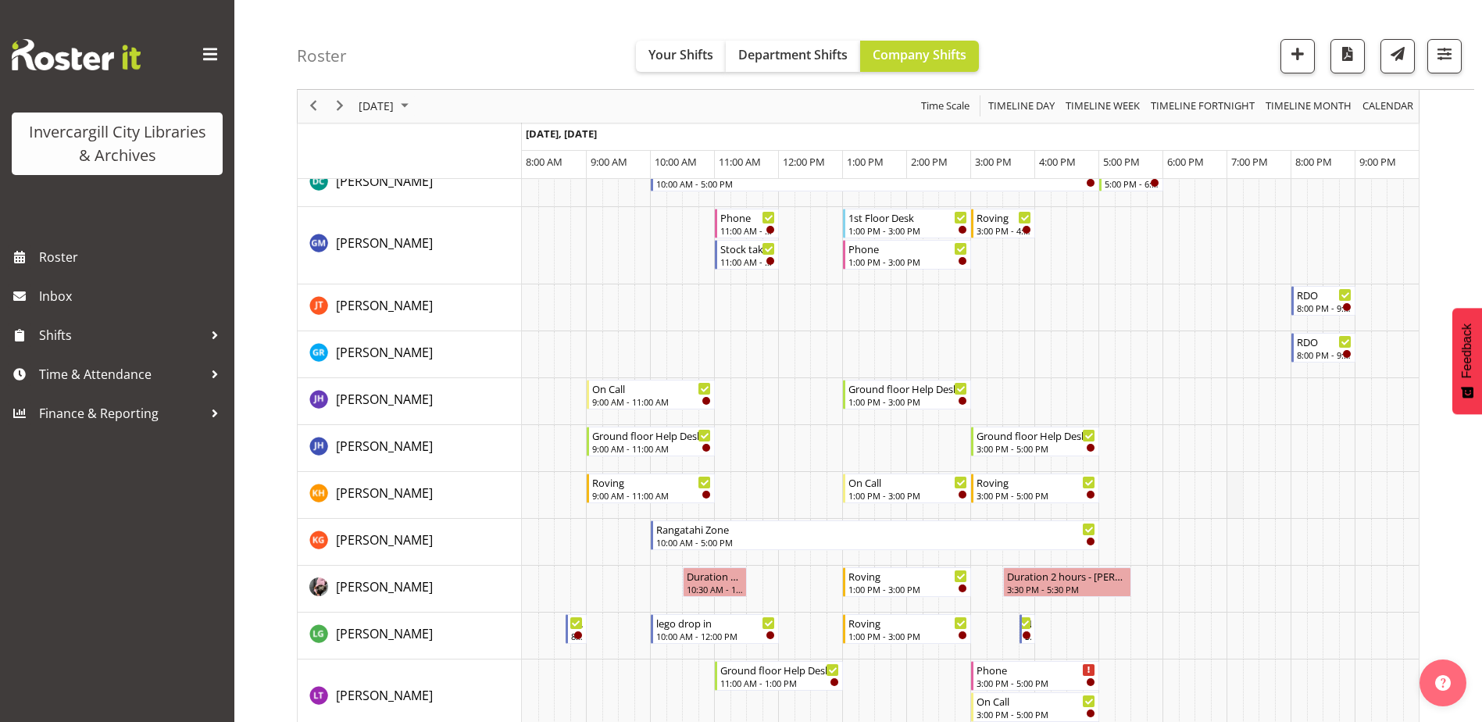
scroll to position [359, 0]
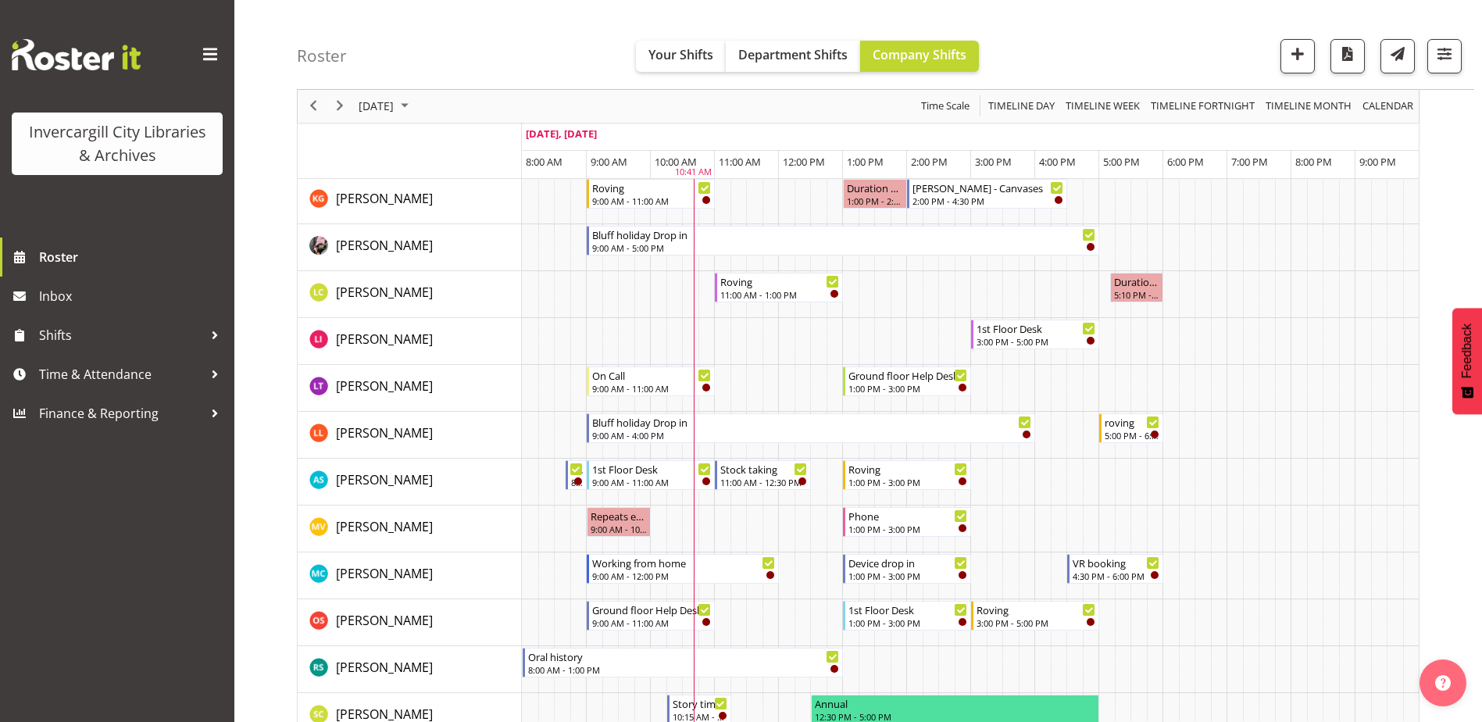
scroll to position [781, 0]
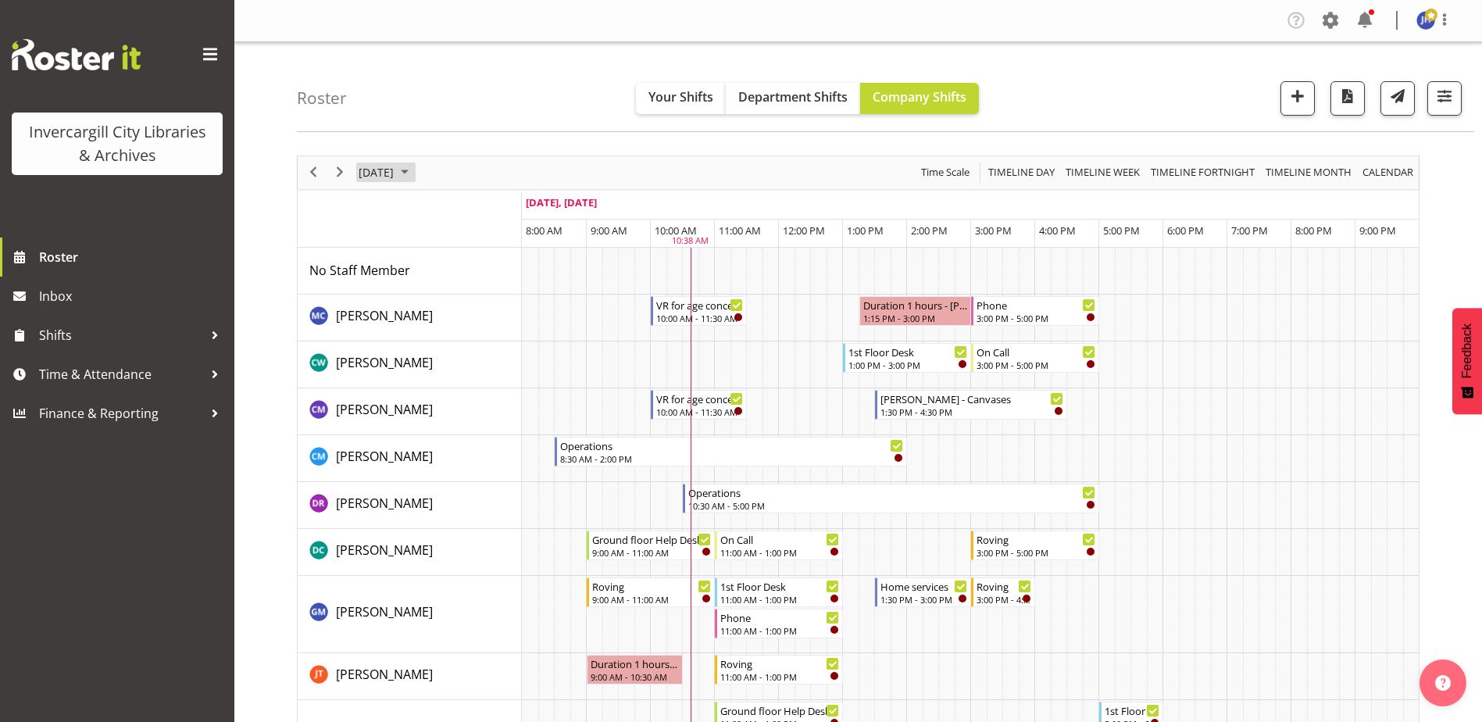
click at [414, 170] on span "September 2025" at bounding box center [404, 172] width 19 height 20
click at [499, 350] on span "26" at bounding box center [499, 345] width 23 height 23
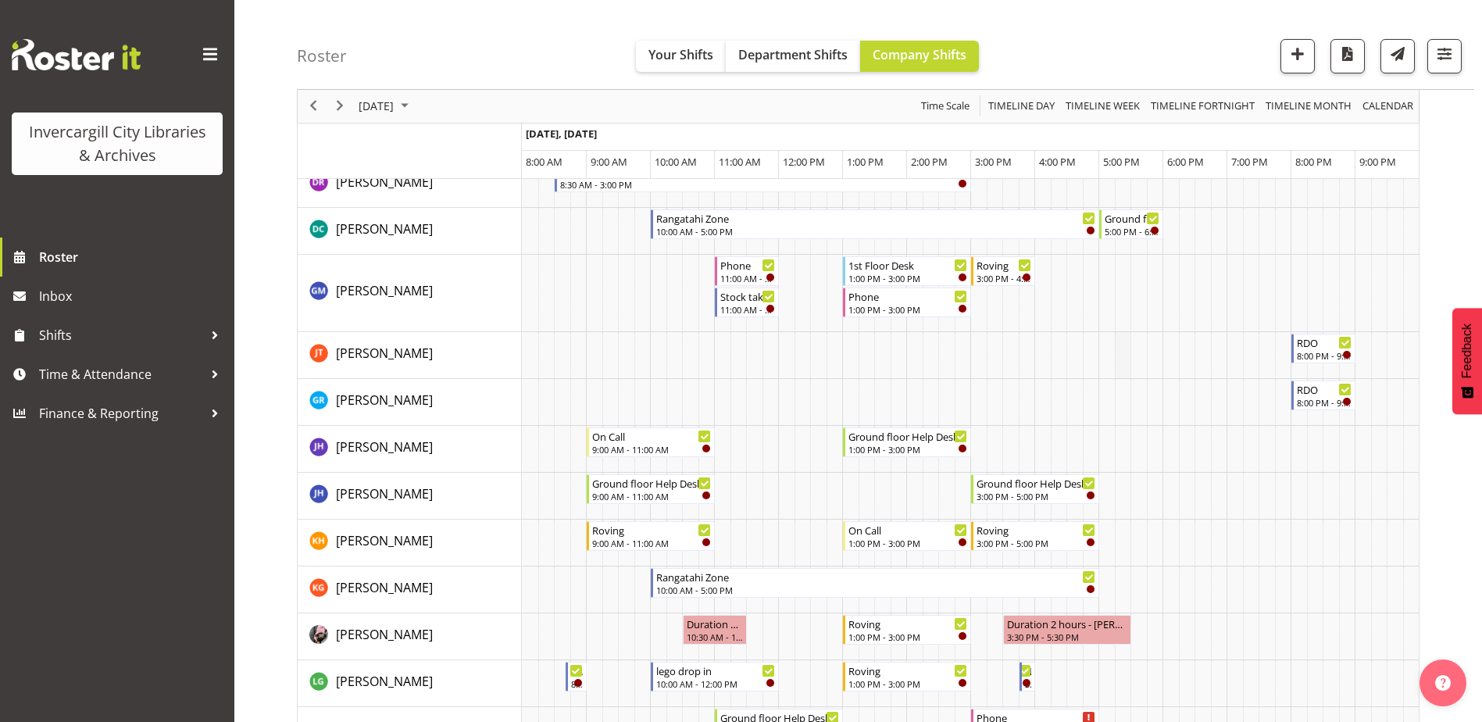
scroll to position [312, 0]
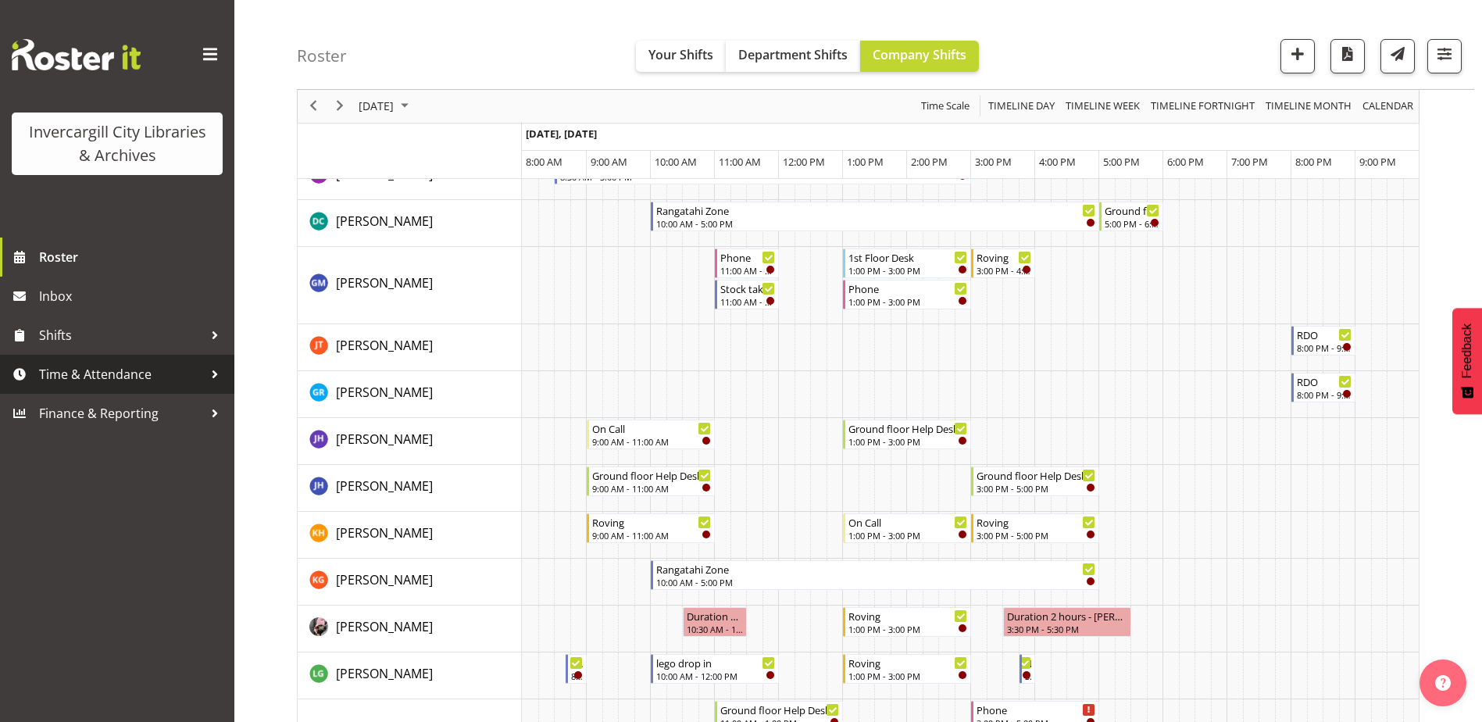
click at [216, 372] on div at bounding box center [214, 373] width 23 height 23
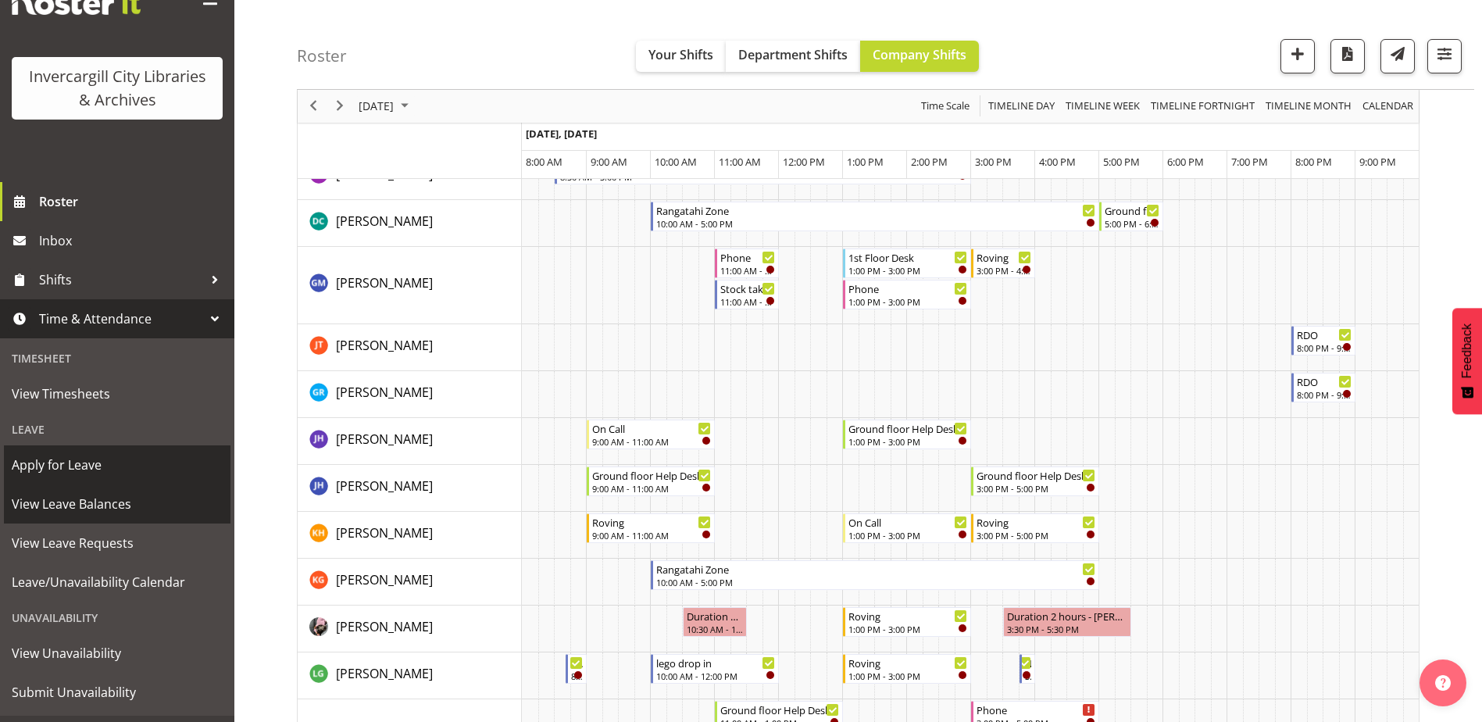
scroll to position [88, 0]
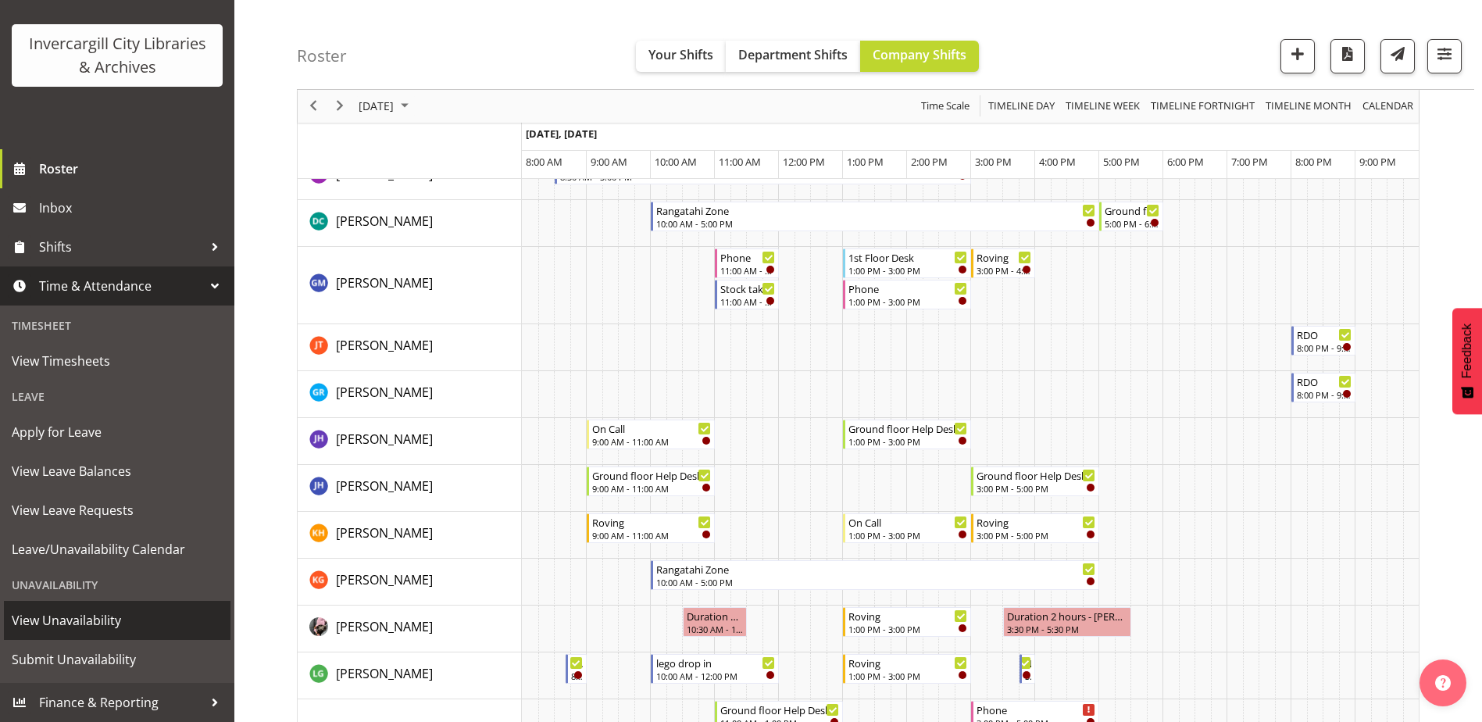
click at [76, 617] on span "View Unavailability" at bounding box center [117, 620] width 211 height 23
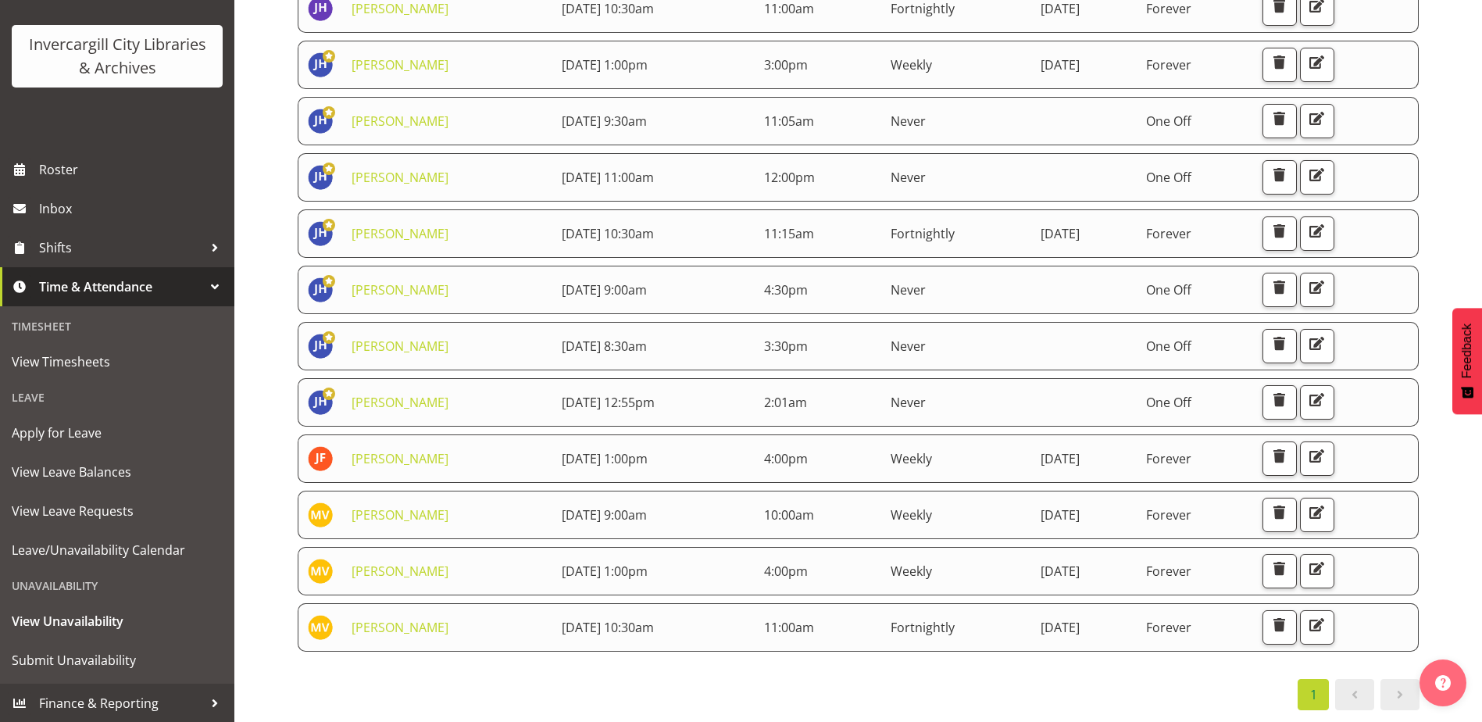
scroll to position [88, 0]
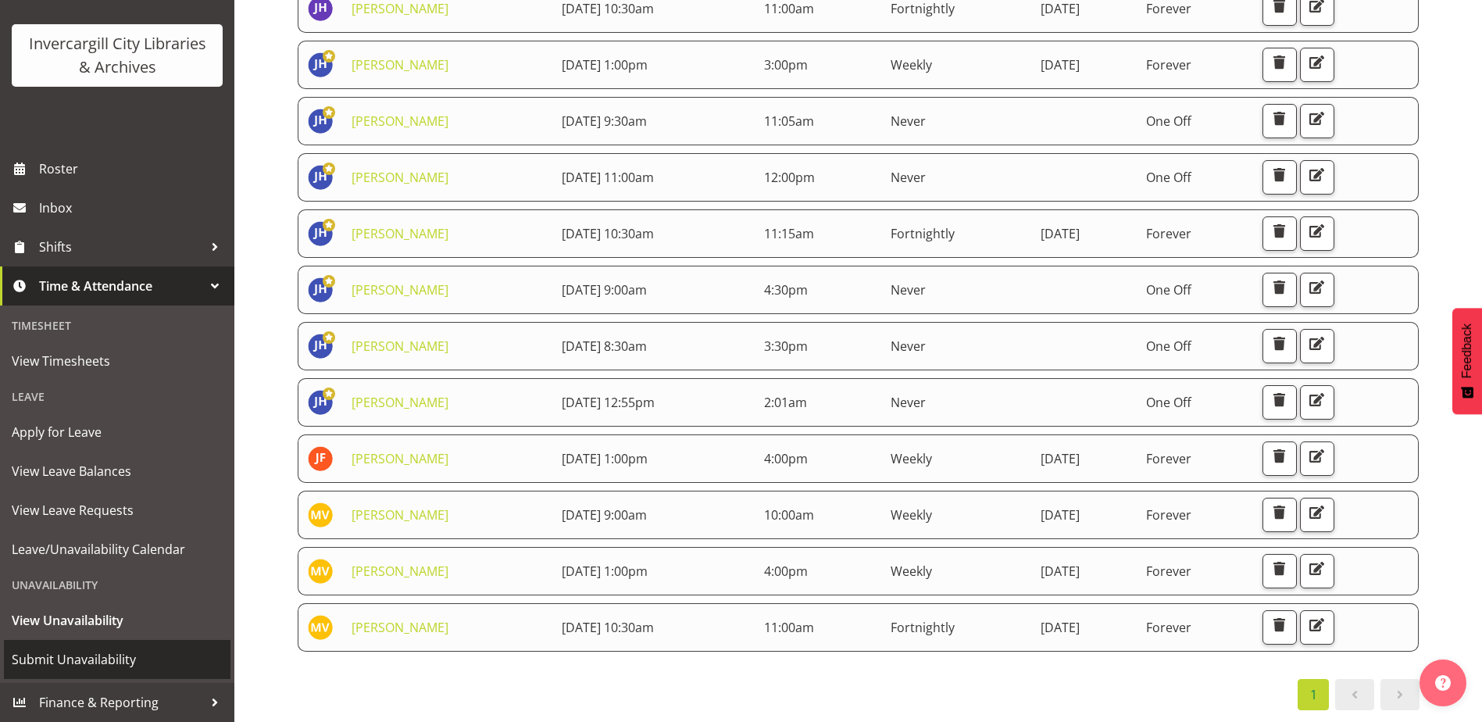
click at [68, 655] on span "Submit Unavailability" at bounding box center [117, 659] width 211 height 23
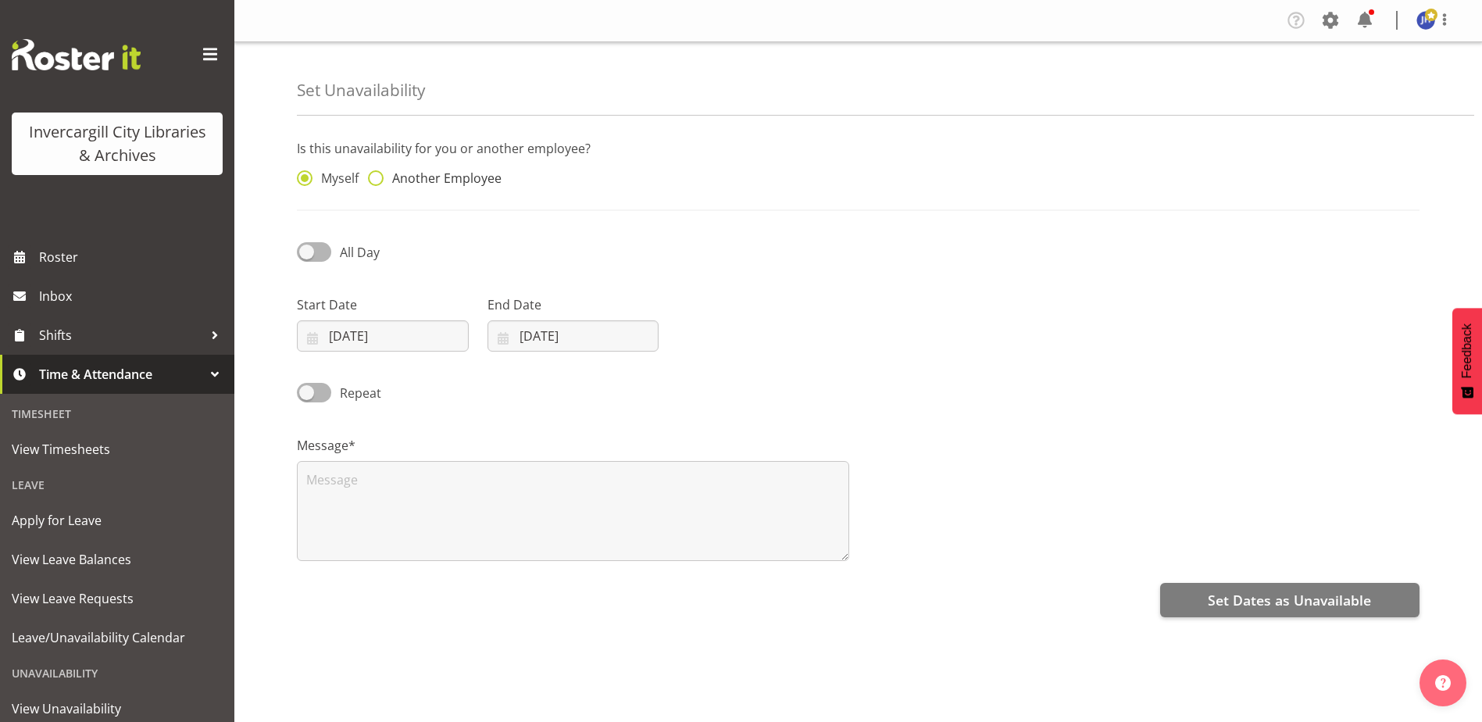
click at [384, 175] on span "Another Employee" at bounding box center [443, 178] width 118 height 16
click at [378, 175] on input "Another Employee" at bounding box center [373, 178] width 10 height 10
radio input "true"
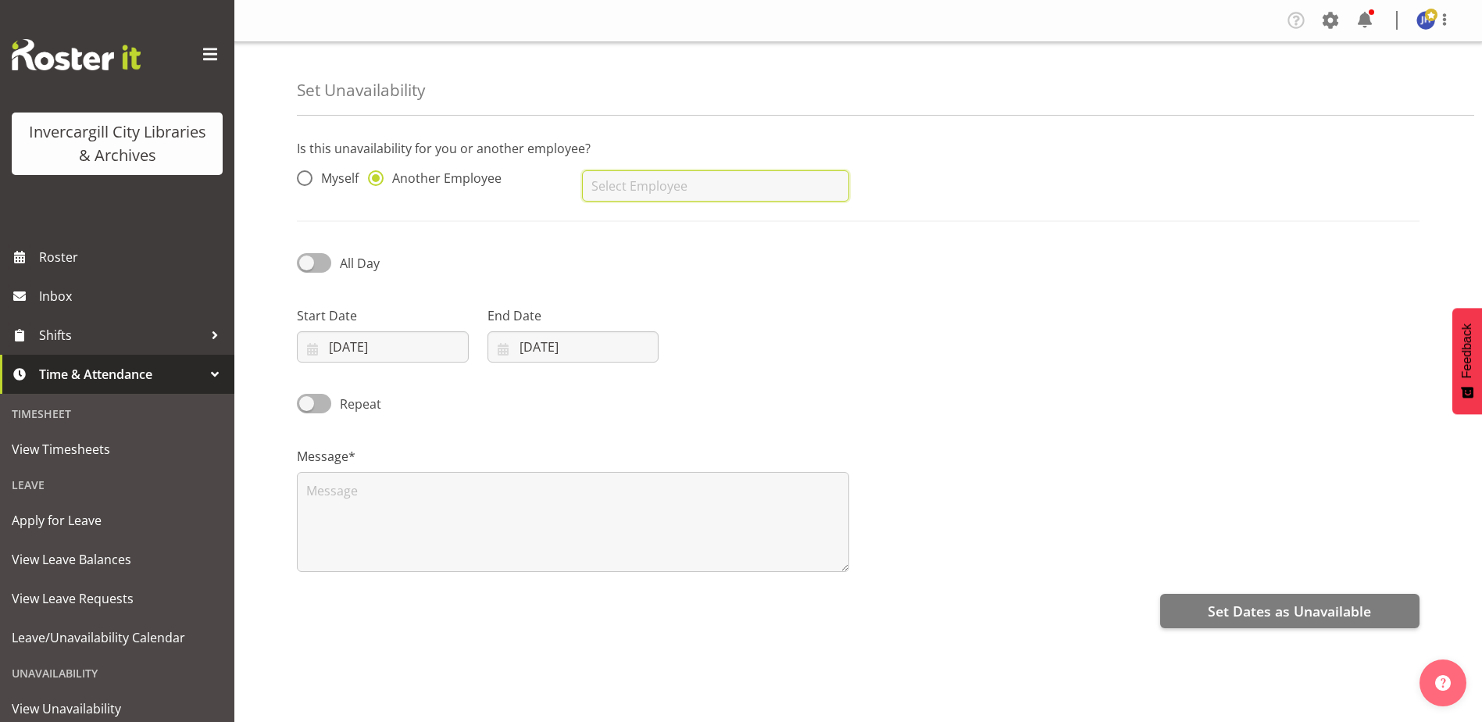
click at [777, 182] on input "text" at bounding box center [715, 185] width 266 height 31
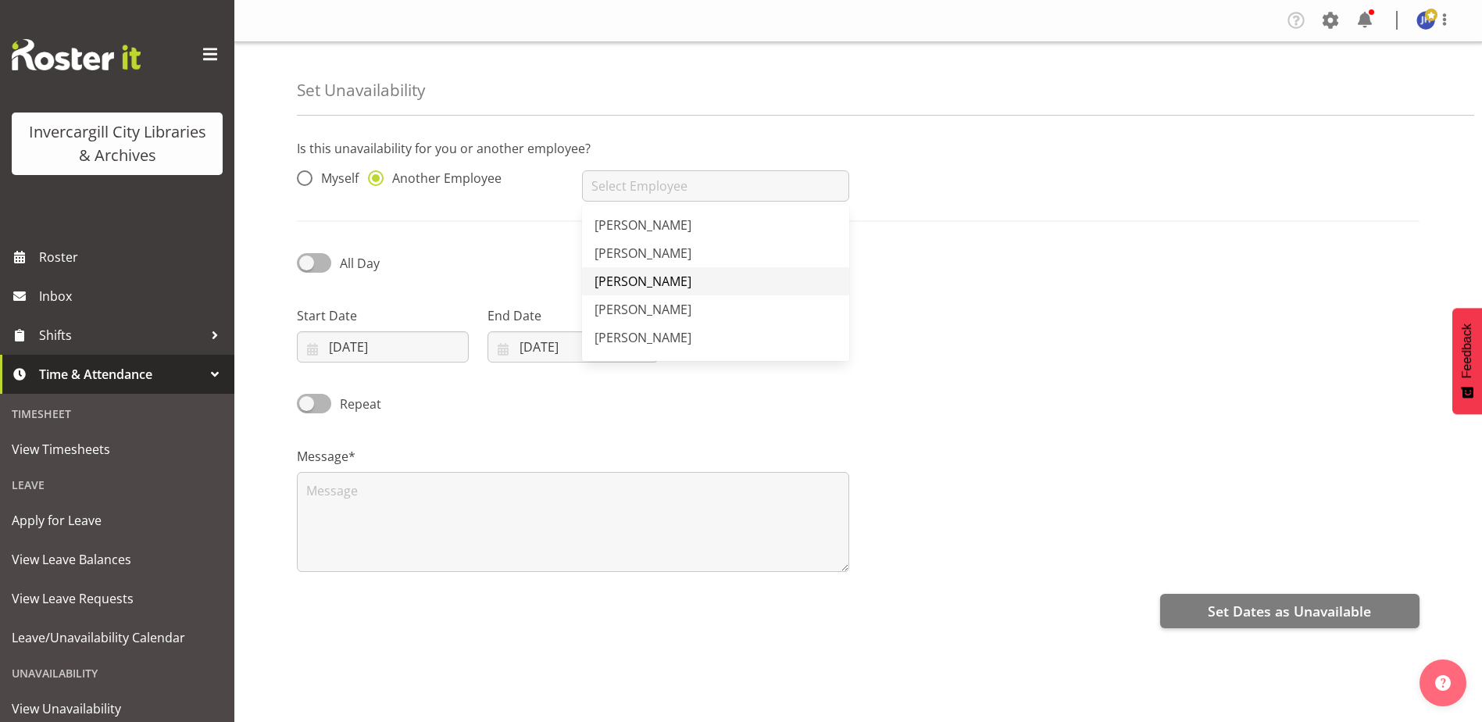
click at [644, 284] on span "[PERSON_NAME]" at bounding box center [642, 281] width 97 height 17
type input "[PERSON_NAME]"
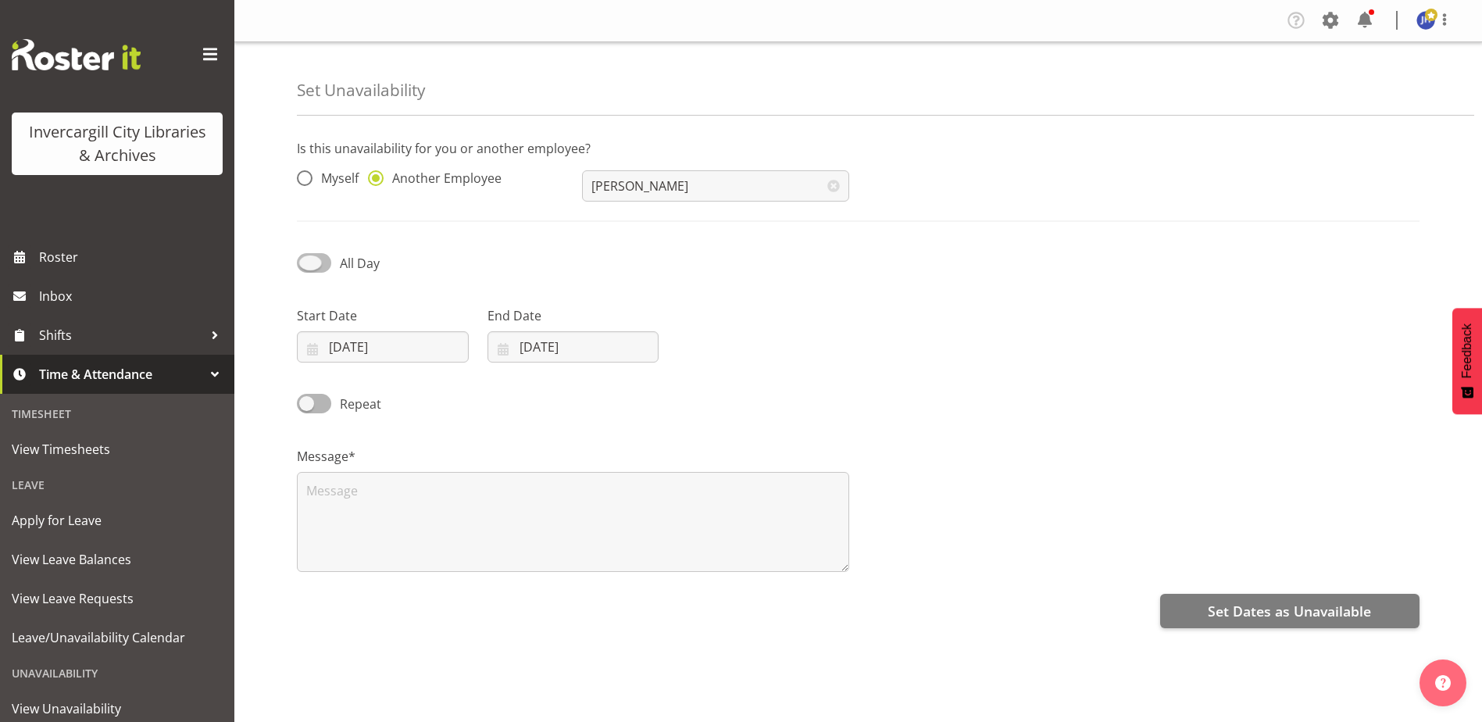
click at [303, 262] on span at bounding box center [314, 263] width 34 height 20
click at [303, 262] on input "All Day" at bounding box center [302, 263] width 10 height 10
checkbox input "true"
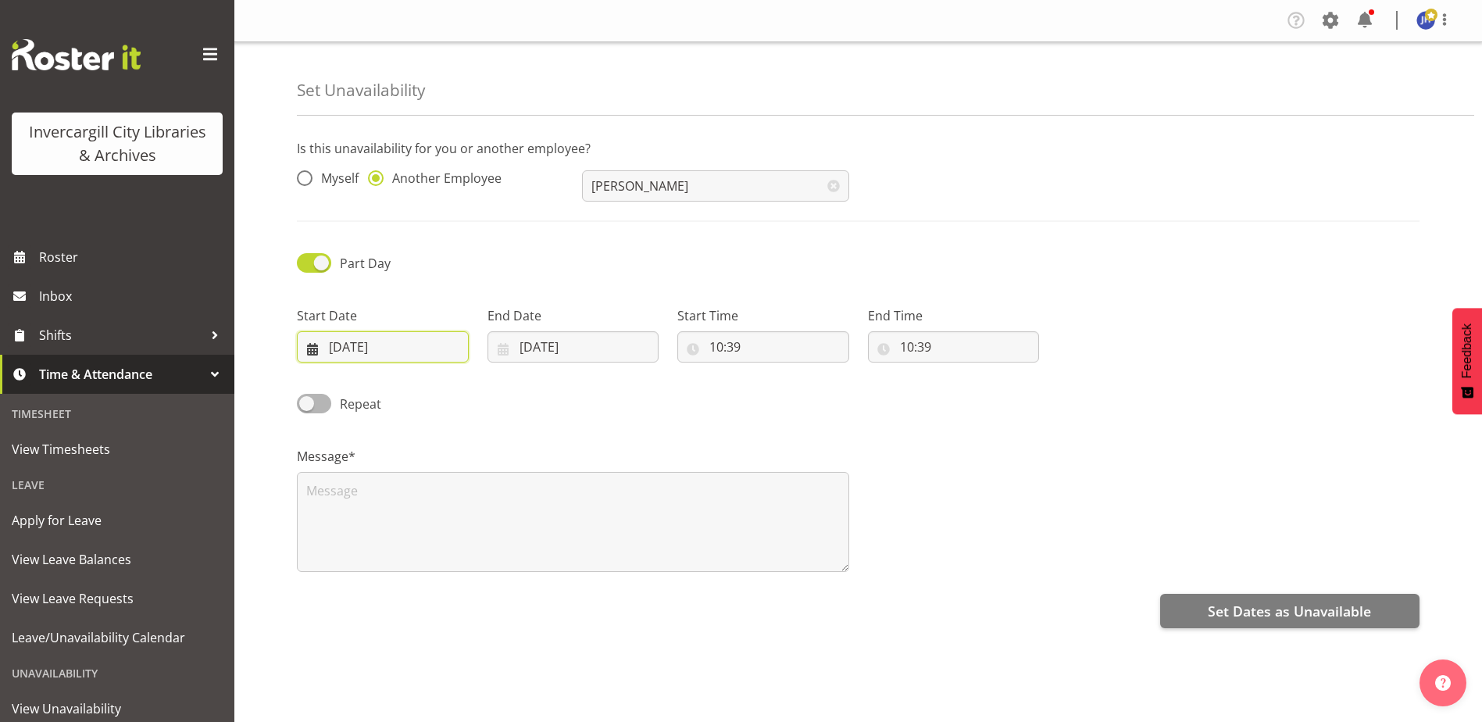
click at [362, 348] on input "24/09/2025" at bounding box center [383, 346] width 172 height 31
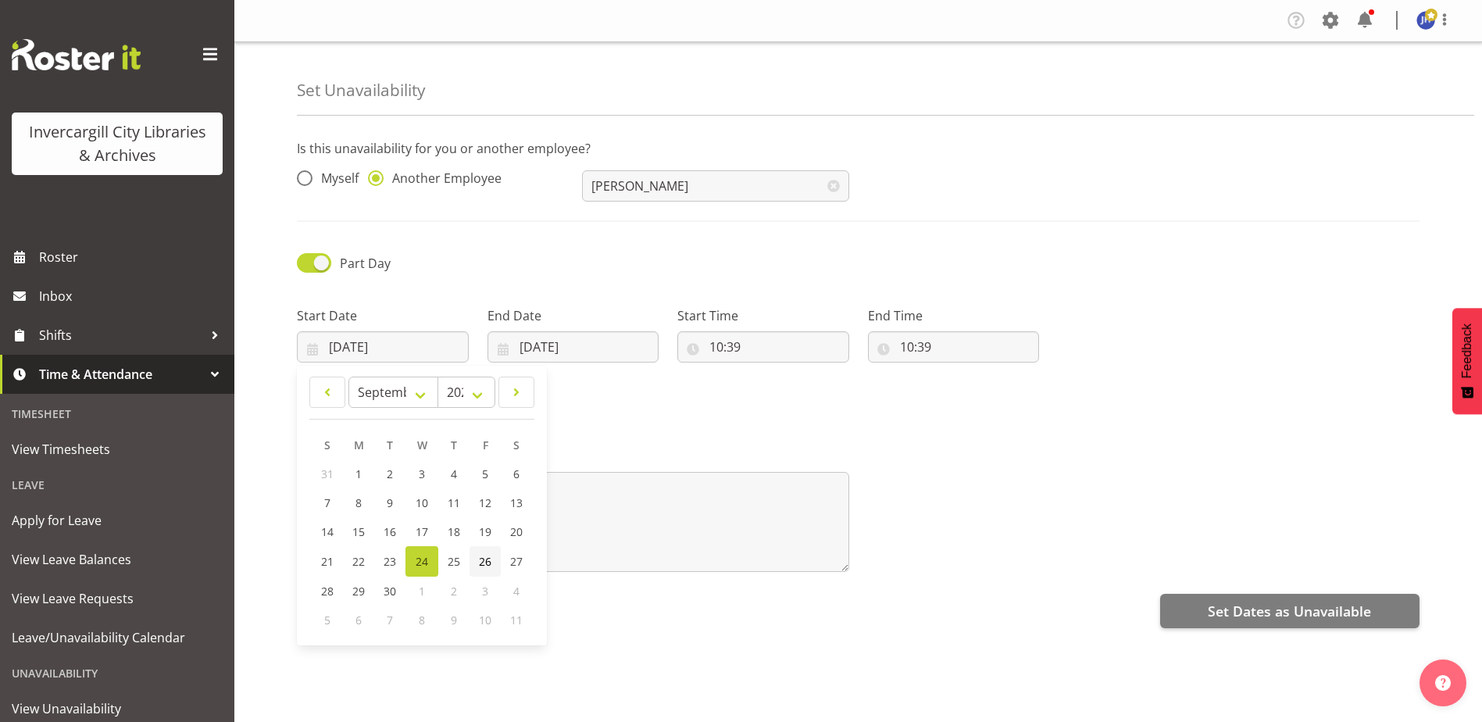
click at [484, 564] on span "26" at bounding box center [485, 561] width 12 height 15
type input "26/09/2025"
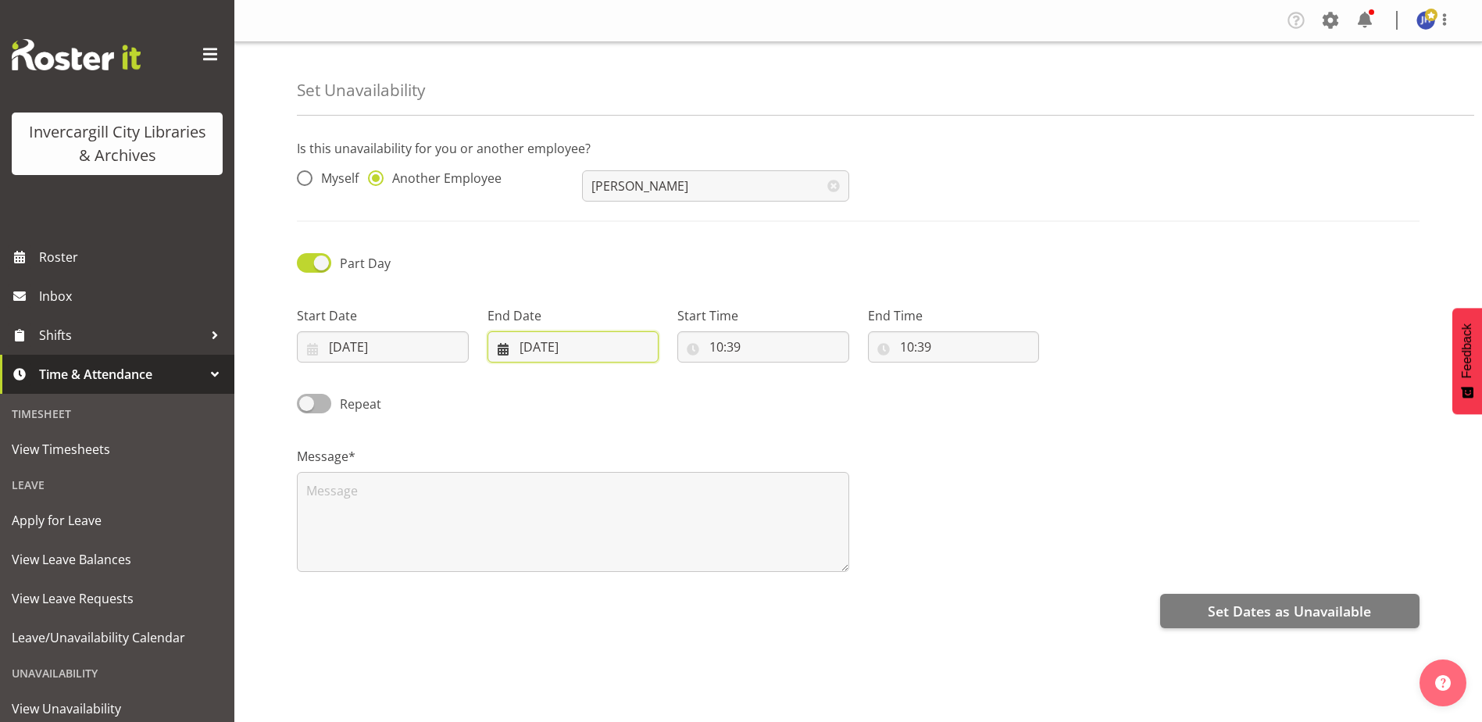
click at [544, 341] on input "24/09/2025" at bounding box center [573, 346] width 172 height 31
click at [674, 561] on span "26" at bounding box center [675, 561] width 12 height 15
type input "26/09/2025"
click at [744, 342] on input "10:39" at bounding box center [763, 346] width 172 height 31
click at [784, 381] on select "00 01 02 03 04 05 06 07 08 09 10 11 12 13 14 15 16 17 18 19 20 21 22 23" at bounding box center [783, 387] width 35 height 31
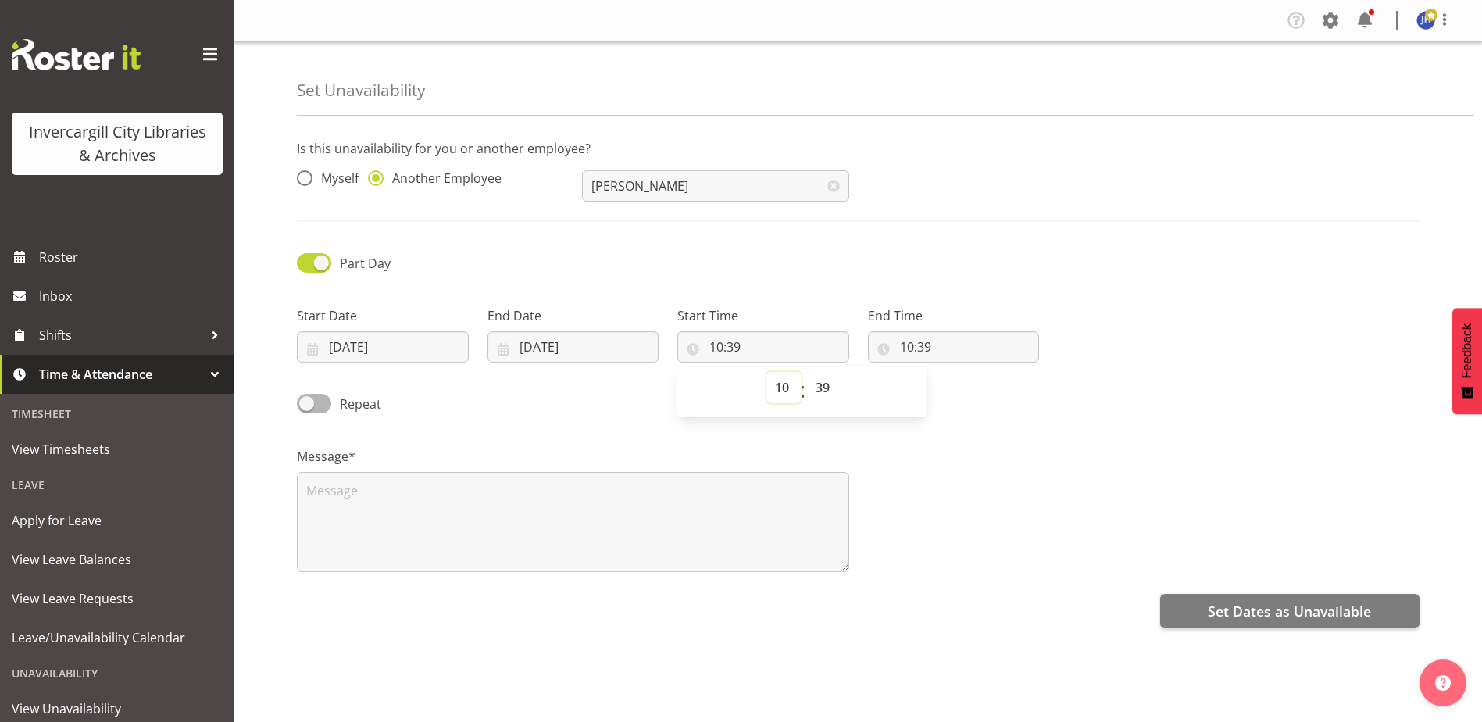
select select "15"
click at [766, 372] on select "00 01 02 03 04 05 06 07 08 09 10 11 12 13 14 15 16 17 18 19 20 21 22 23" at bounding box center [783, 387] width 35 height 31
type input "15:39"
click at [824, 387] on select "00 01 02 03 04 05 06 07 08 09 10 11 12 13 14 15 16 17 18 19 20 21 22 23 24 25 2…" at bounding box center [824, 387] width 35 height 31
click at [828, 386] on select "00 01 02 03 04 05 06 07 08 09 10 11 12 13 14 15 16 17 18 19 20 21 22 23 24 25 2…" at bounding box center [824, 387] width 35 height 31
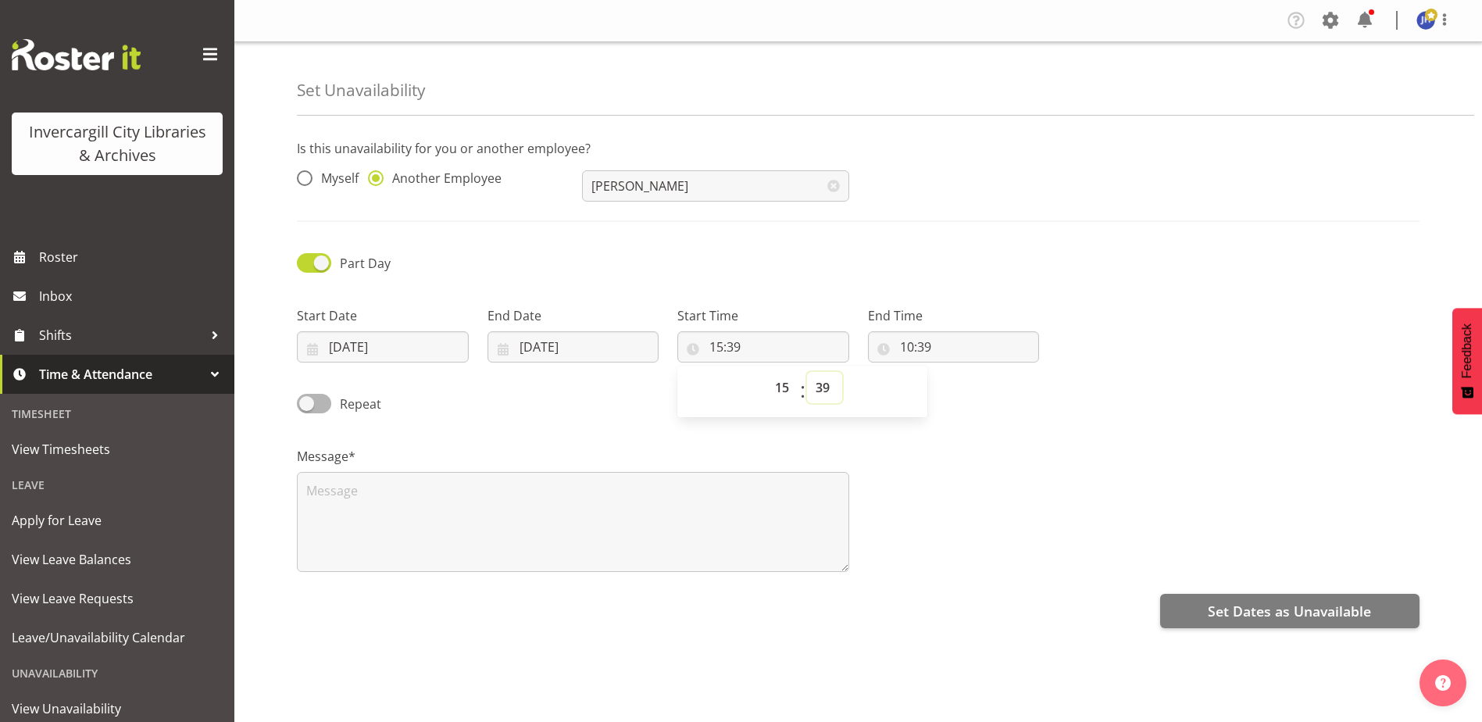
click at [823, 387] on select "00 01 02 03 04 05 06 07 08 09 10 11 12 13 14 15 16 17 18 19 20 21 22 23 24 25 2…" at bounding box center [824, 387] width 35 height 31
select select "0"
click at [807, 372] on select "00 01 02 03 04 05 06 07 08 09 10 11 12 13 14 15 16 17 18 19 20 21 22 23 24 25 2…" at bounding box center [824, 387] width 35 height 31
type input "15:00"
click at [952, 344] on input "10:39" at bounding box center [954, 346] width 172 height 31
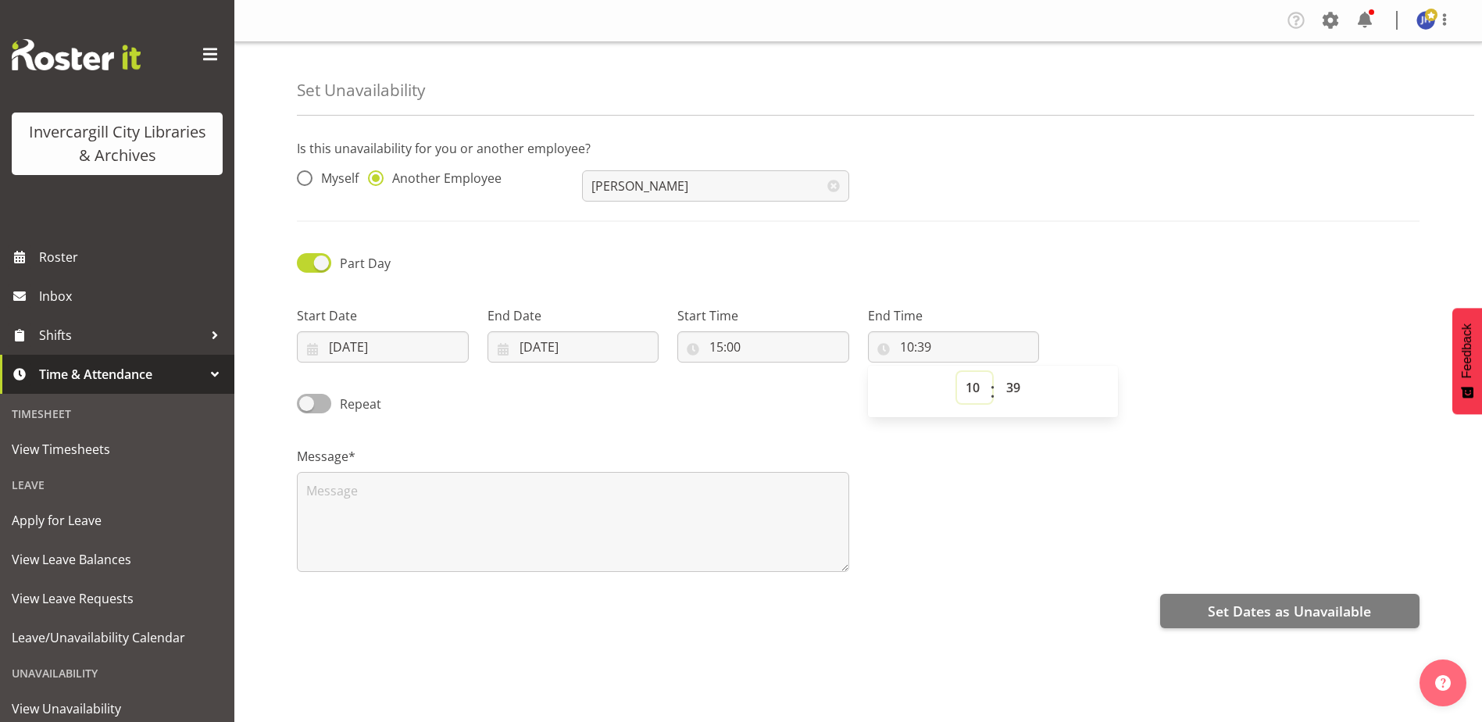
click at [975, 388] on select "00 01 02 03 04 05 06 07 08 09 10 11 12 13 14 15 16 17 18 19 20 21 22 23" at bounding box center [974, 387] width 35 height 31
select select "17"
click at [957, 372] on select "00 01 02 03 04 05 06 07 08 09 10 11 12 13 14 15 16 17 18 19 20 21 22 23" at bounding box center [974, 387] width 35 height 31
type input "17:39"
click at [1015, 389] on select "00 01 02 03 04 05 06 07 08 09 10 11 12 13 14 15 16 17 18 19 20 21 22 23 24 25 2…" at bounding box center [1015, 387] width 35 height 31
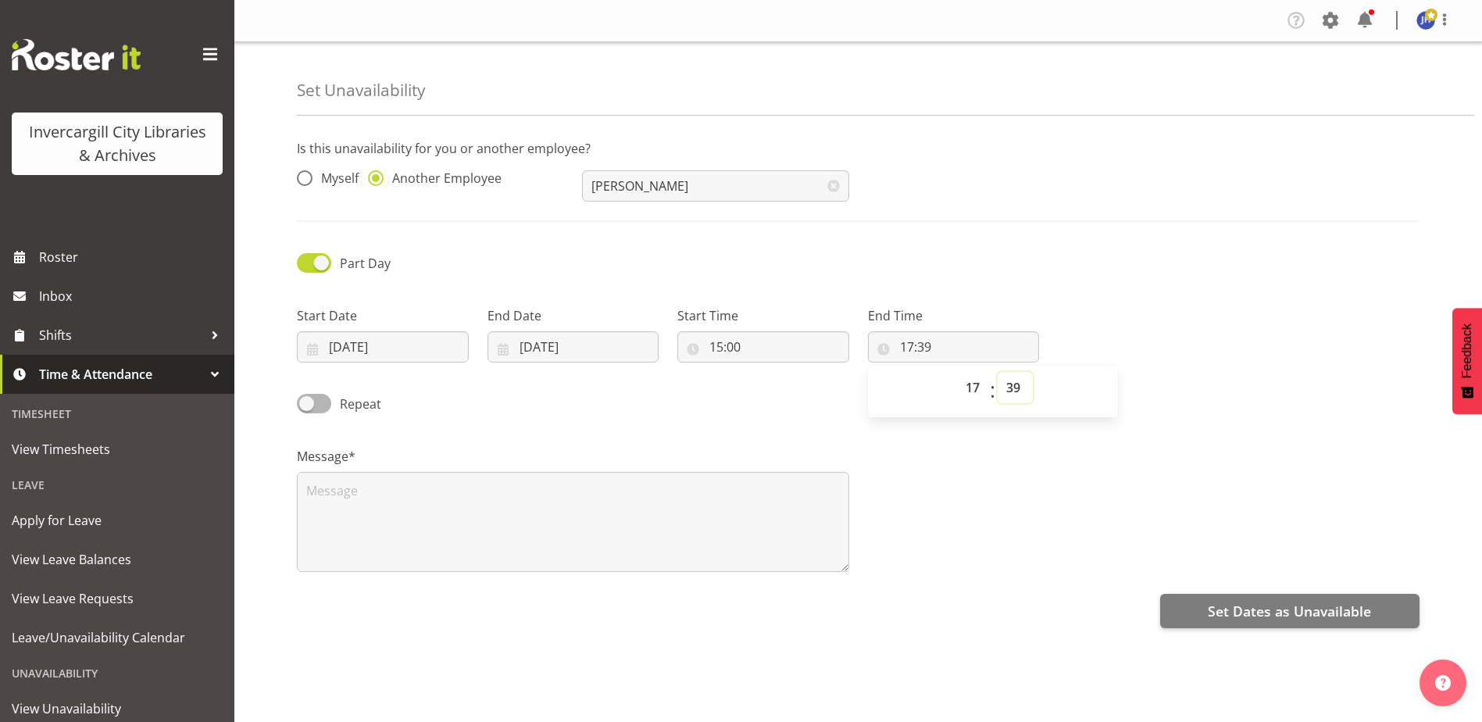
click at [1023, 387] on select "00 01 02 03 04 05 06 07 08 09 10 11 12 13 14 15 16 17 18 19 20 21 22 23 24 25 2…" at bounding box center [1015, 387] width 35 height 31
select select "0"
click at [998, 372] on select "00 01 02 03 04 05 06 07 08 09 10 11 12 13 14 15 16 17 18 19 20 21 22 23 24 25 2…" at bounding box center [1015, 387] width 35 height 31
type input "17:00"
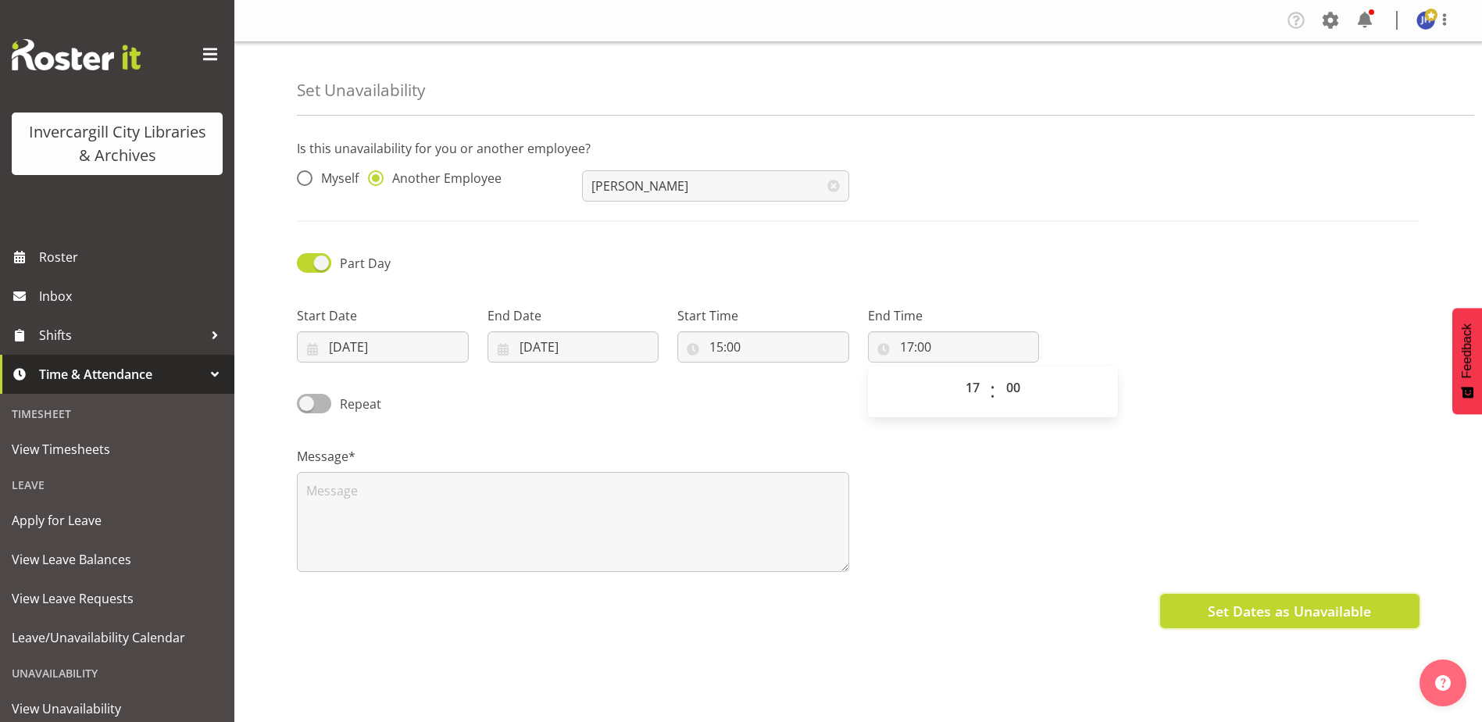
click at [1280, 613] on span "Set Dates as Unavailable" at bounding box center [1289, 611] width 163 height 20
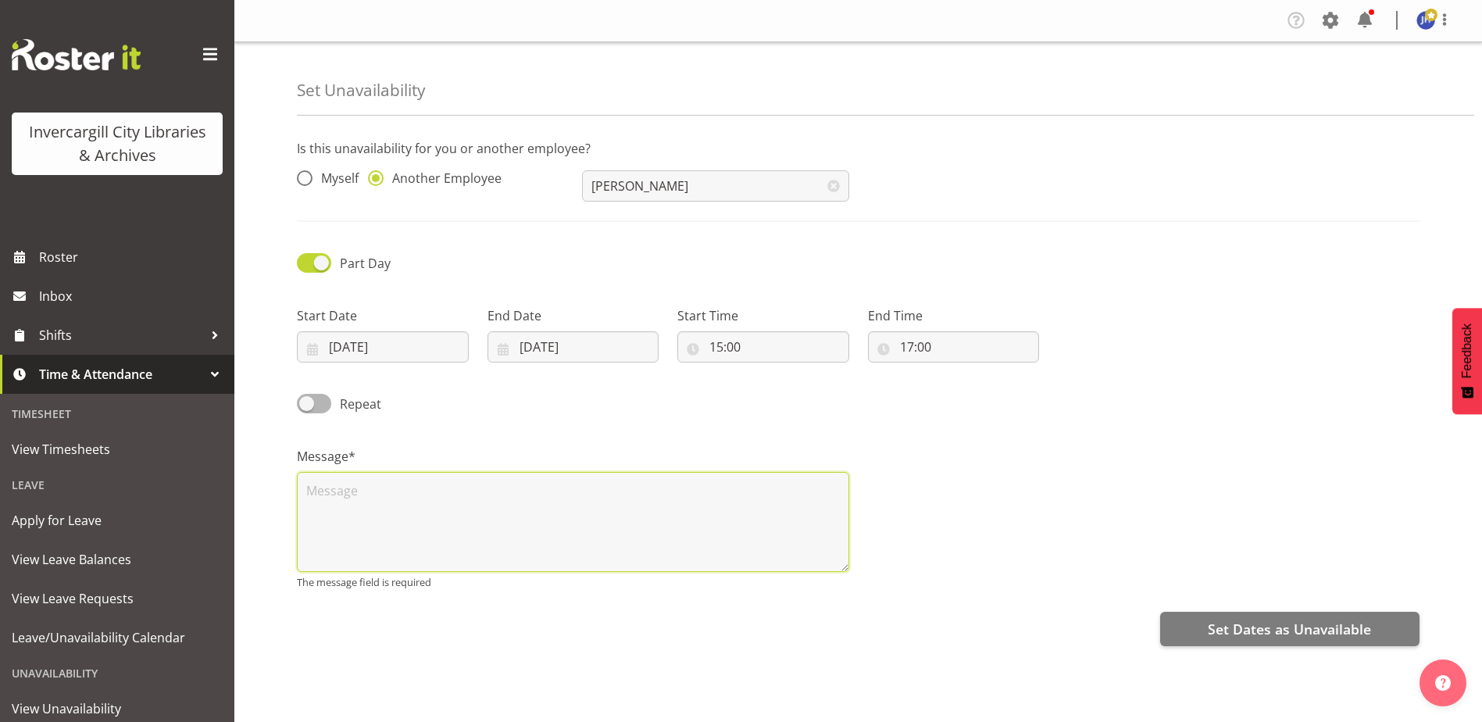
click at [366, 502] on textarea at bounding box center [573, 522] width 552 height 100
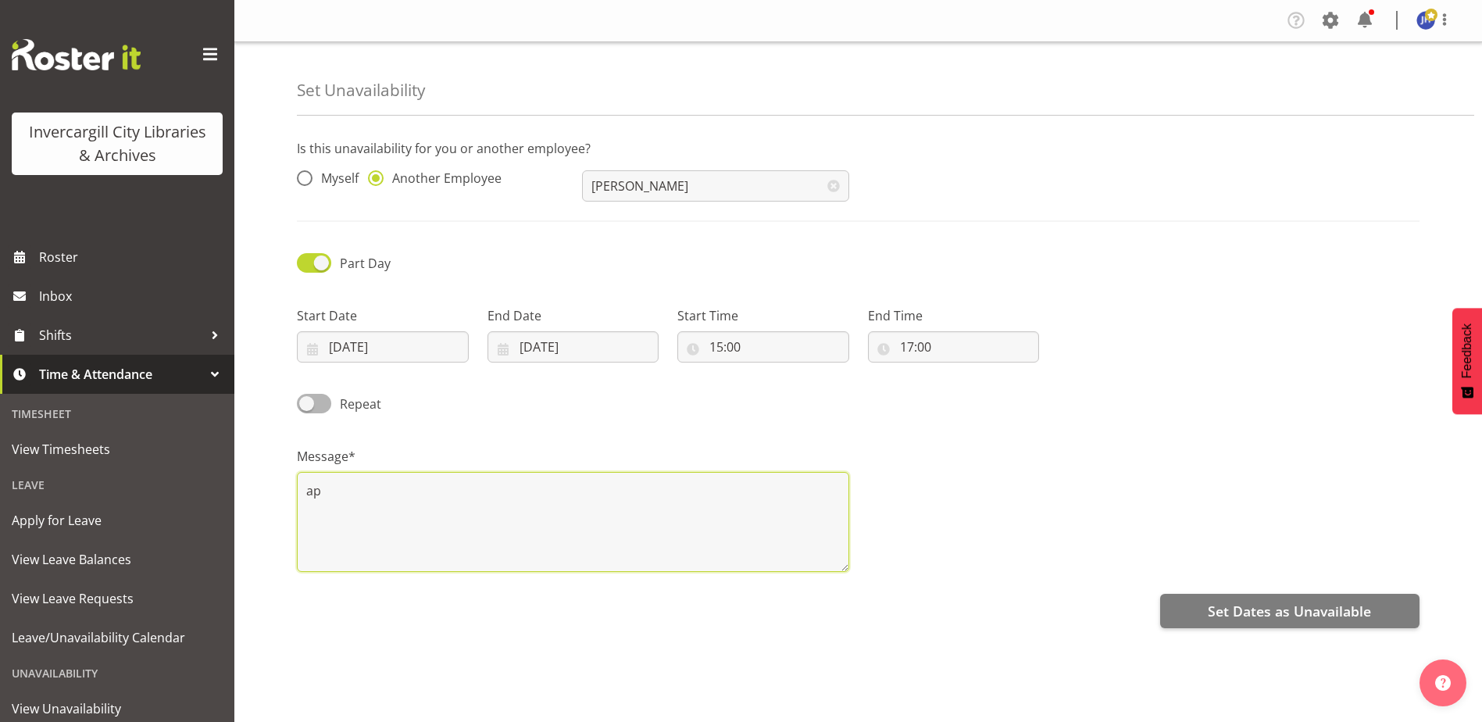
type textarea "a"
type textarea "Appointment"
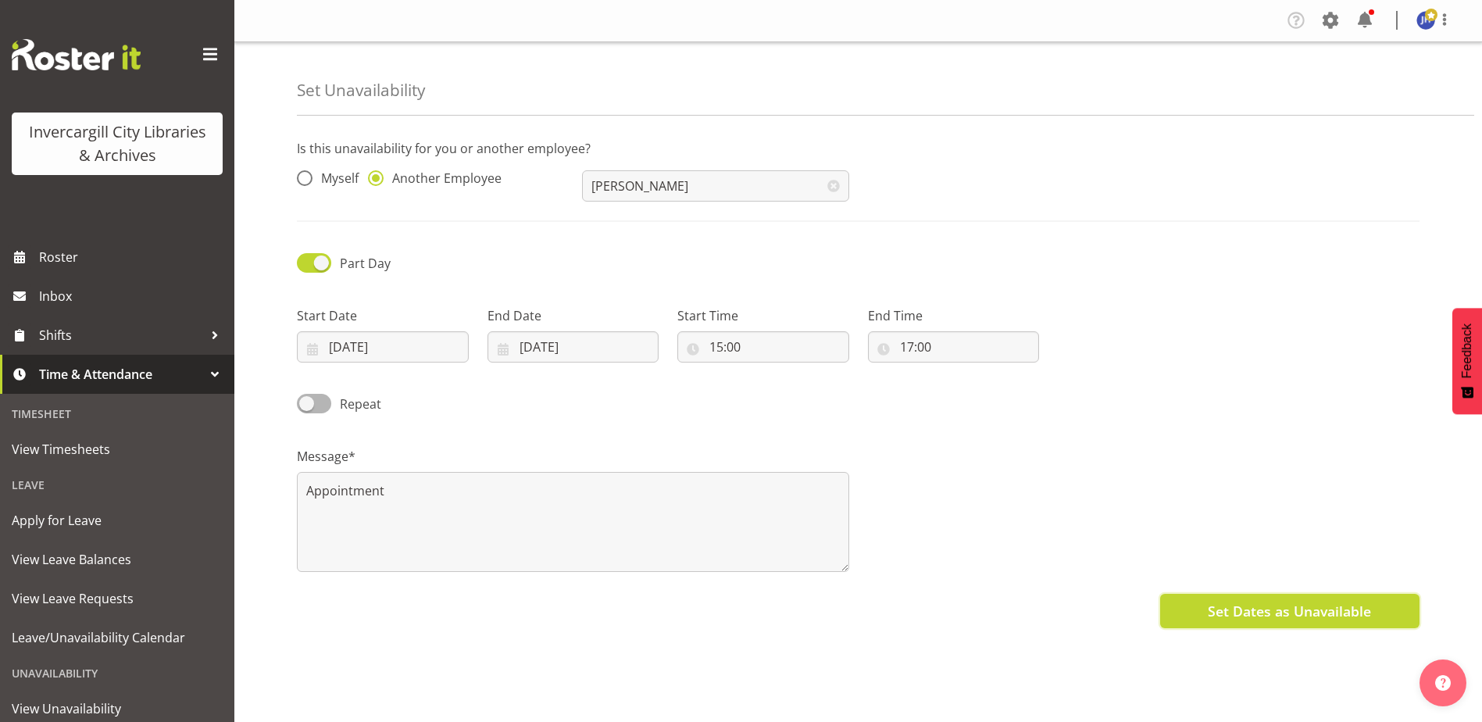
click at [1310, 612] on span "Set Dates as Unavailable" at bounding box center [1289, 611] width 163 height 20
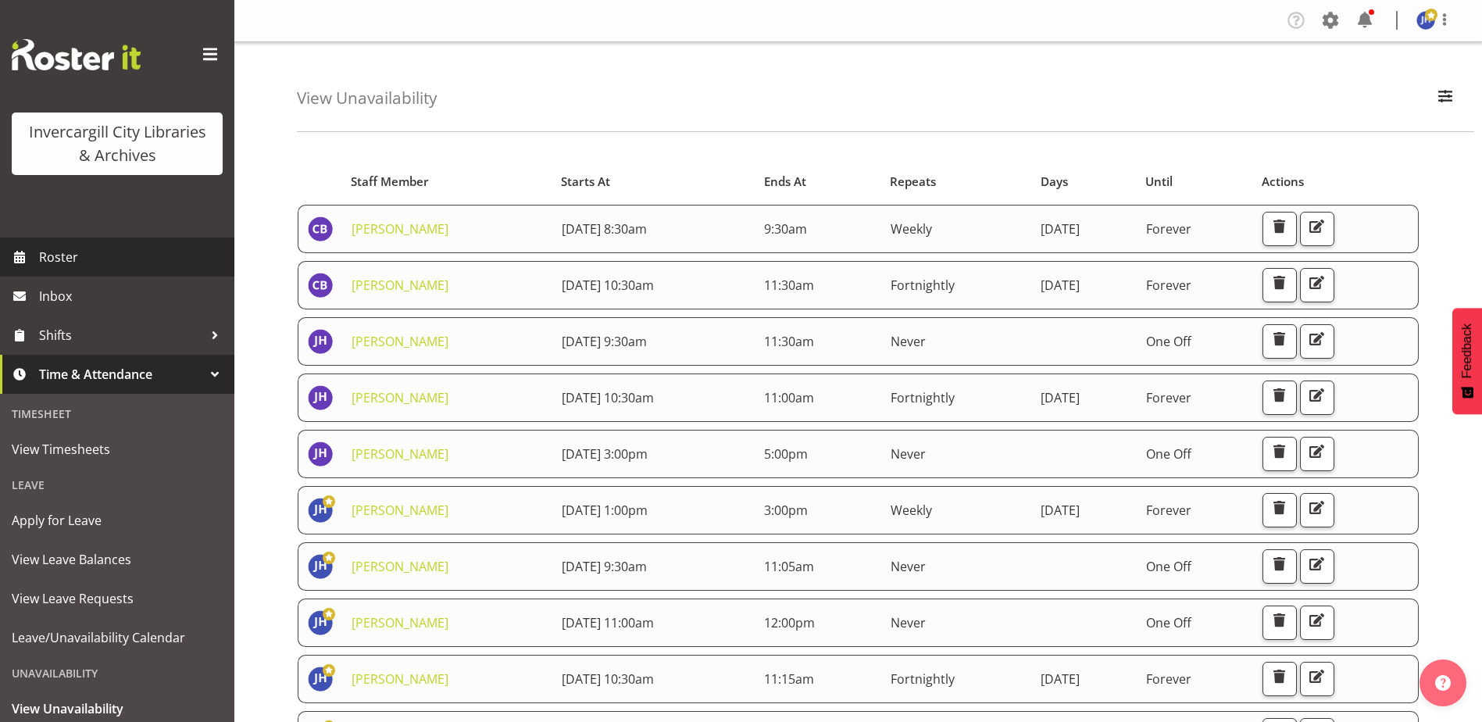
click at [48, 256] on span "Roster" at bounding box center [132, 256] width 187 height 23
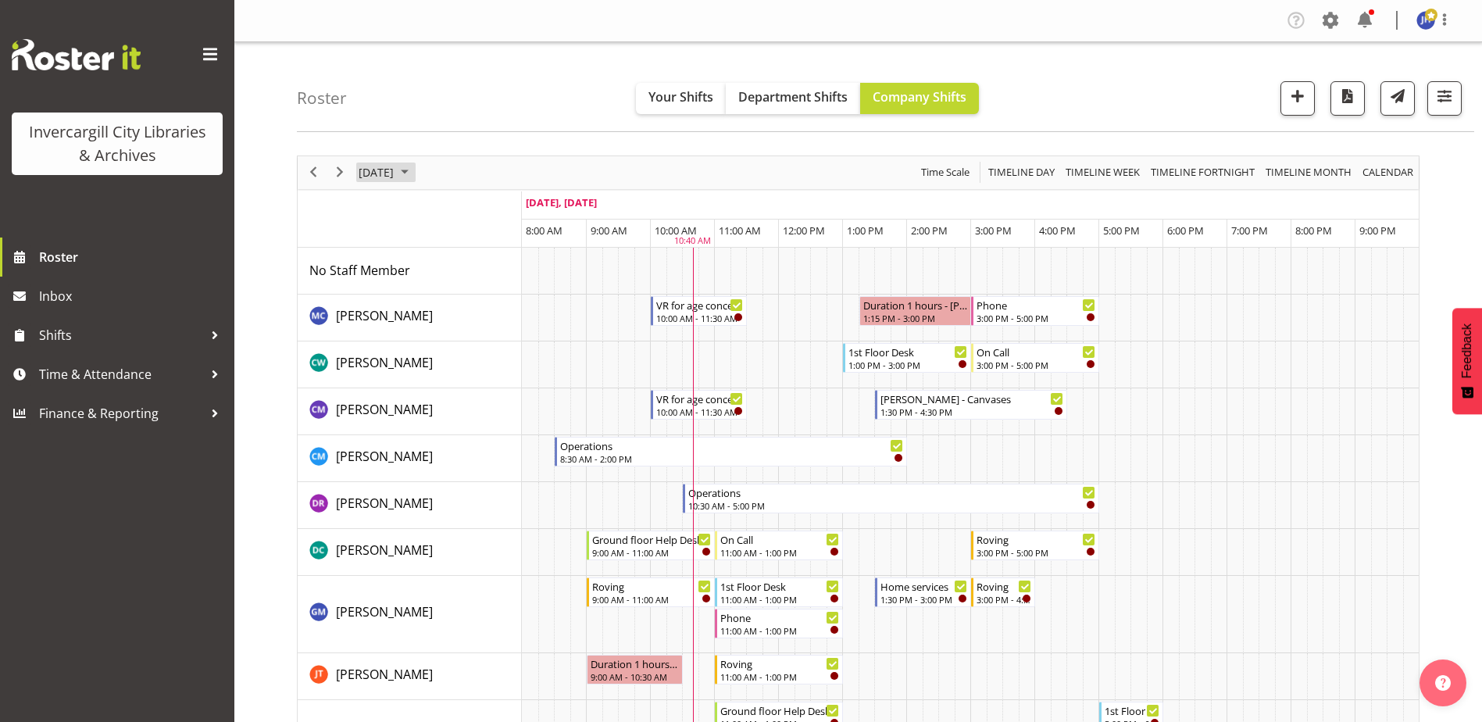
click at [414, 172] on span "September 2025" at bounding box center [404, 172] width 19 height 20
click at [502, 345] on span "26" at bounding box center [499, 345] width 23 height 23
